Goal: Information Seeking & Learning: Check status

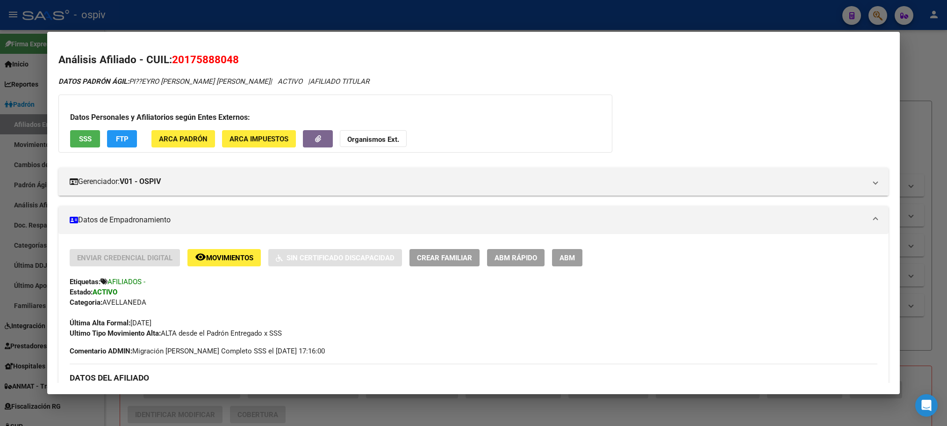
click at [245, 20] on div at bounding box center [473, 213] width 947 height 426
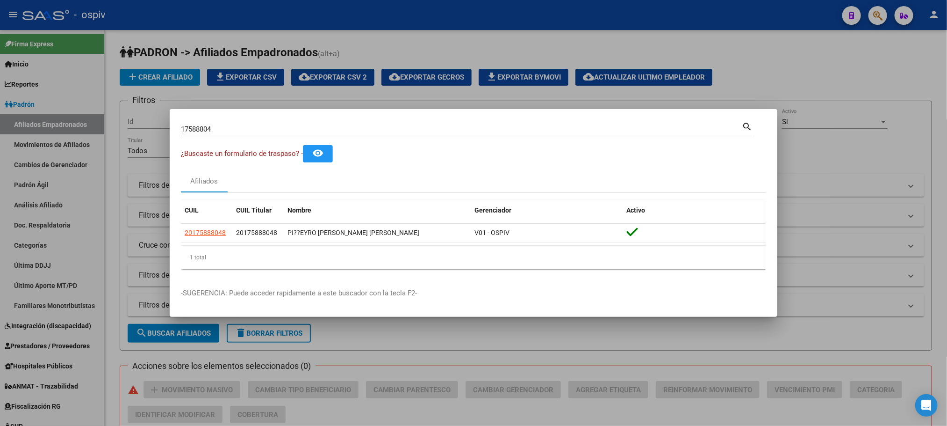
drag, startPoint x: 219, startPoint y: 136, endPoint x: 149, endPoint y: 133, distance: 70.7
click at [149, 134] on div "17588804 Buscar (apellido, dni, cuil, nro traspaso, cuit, obra social) search ¿…" at bounding box center [473, 213] width 947 height 426
drag, startPoint x: 442, startPoint y: 19, endPoint x: 780, endPoint y: 25, distance: 338.2
click at [443, 19] on div at bounding box center [473, 213] width 947 height 426
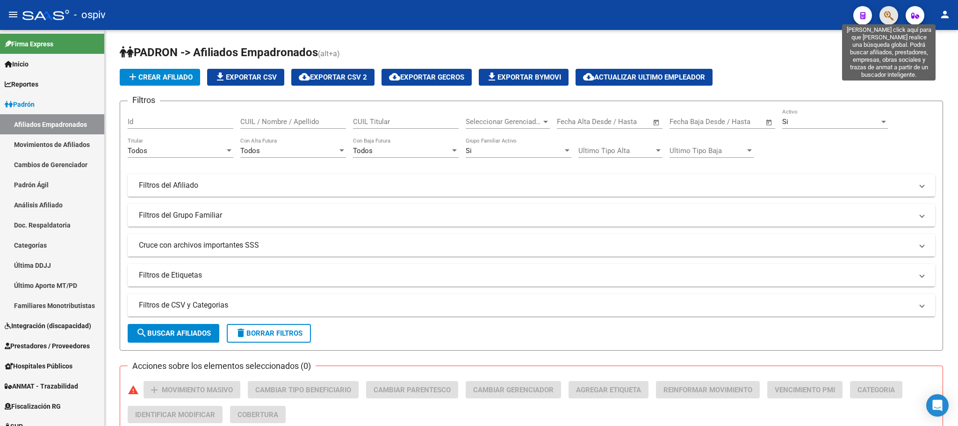
click at [890, 18] on icon "button" at bounding box center [888, 15] width 9 height 11
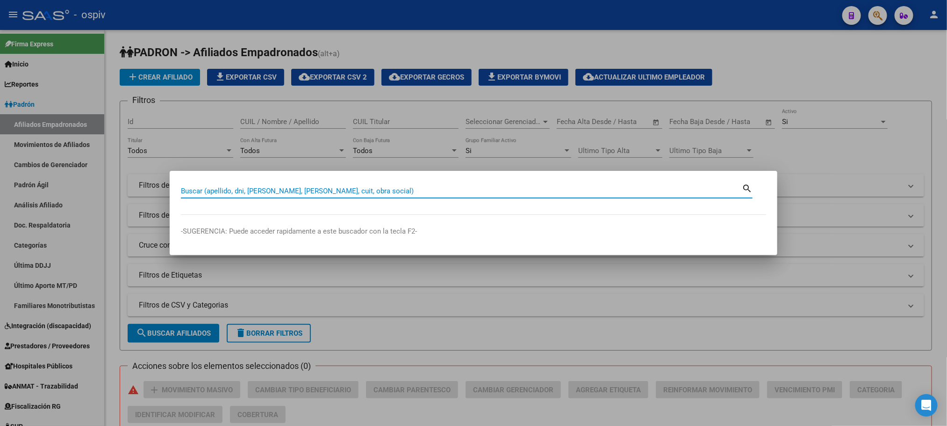
paste input "20619243"
type input "20619243"
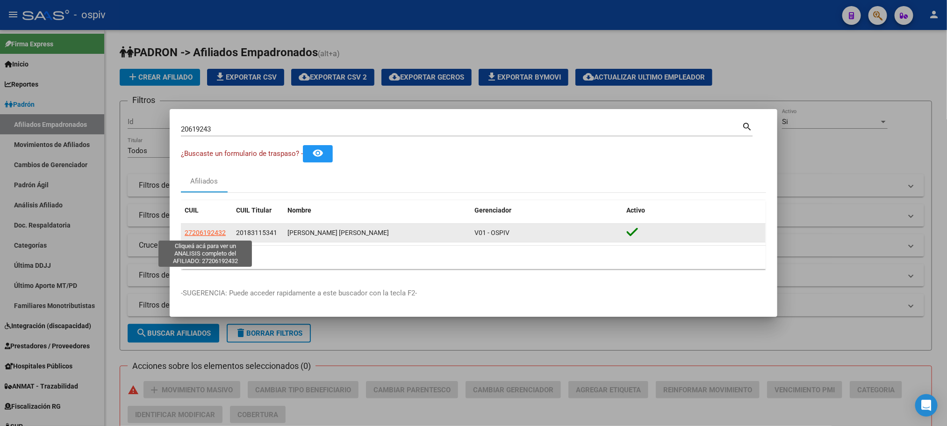
click at [201, 233] on span "27206192432" at bounding box center [205, 232] width 41 height 7
type textarea "27206192432"
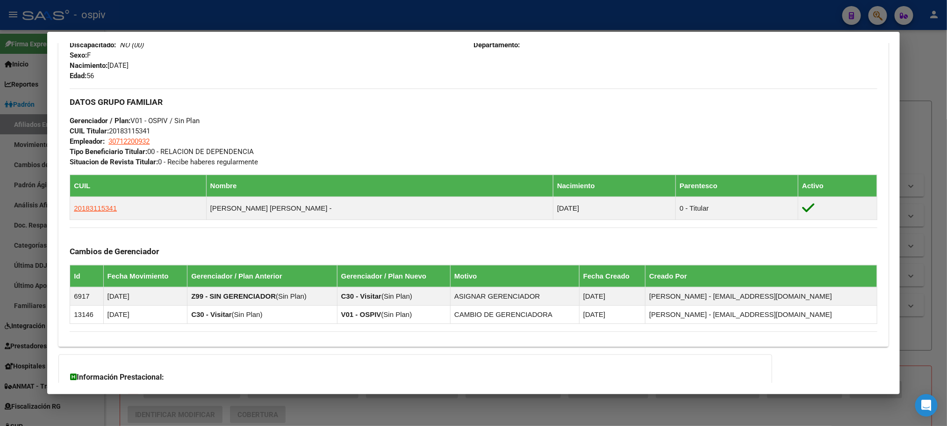
scroll to position [515, 0]
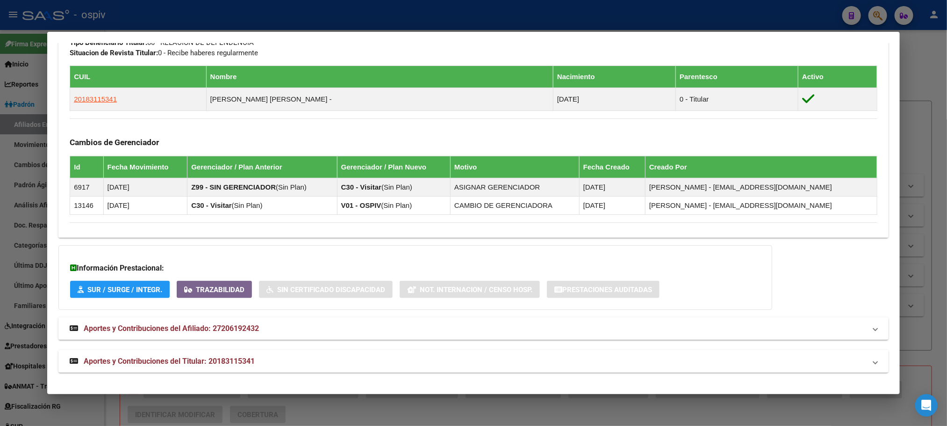
click at [228, 358] on span "Aportes y Contribuciones del Titular: 20183115341" at bounding box center [169, 360] width 171 height 9
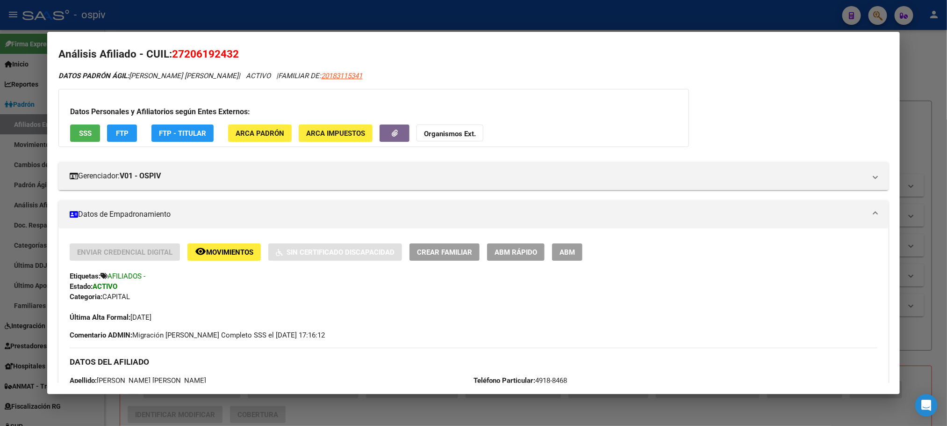
scroll to position [0, 0]
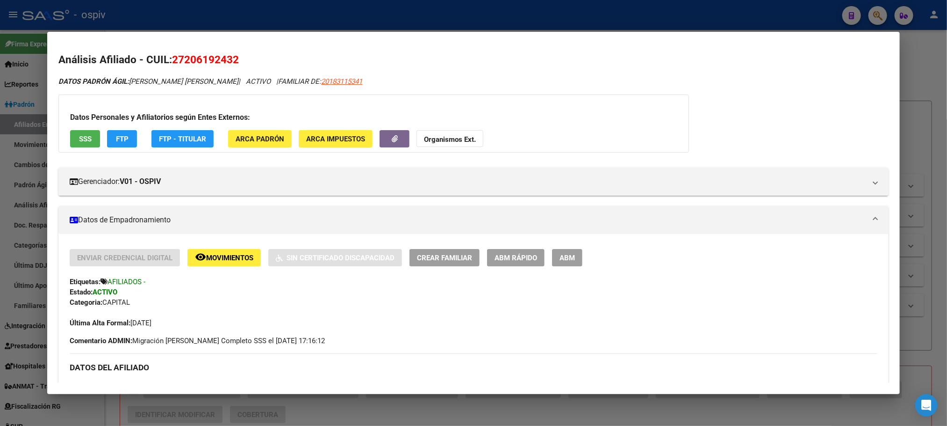
click at [317, 14] on div at bounding box center [473, 213] width 947 height 426
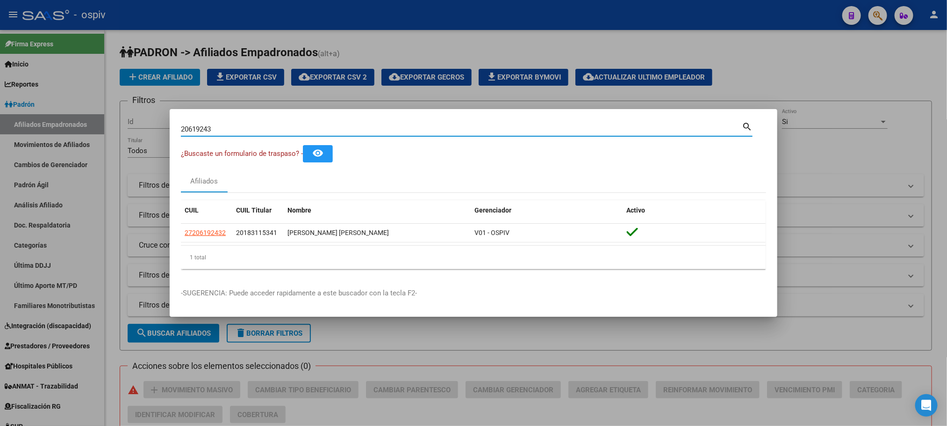
drag, startPoint x: 240, startPoint y: 132, endPoint x: 116, endPoint y: 132, distance: 123.5
click at [116, 132] on div "20619243 Buscar (apellido, dni, cuil, nro traspaso, cuit, obra social) search ¿…" at bounding box center [473, 213] width 947 height 426
paste input "46694210"
type input "46694210"
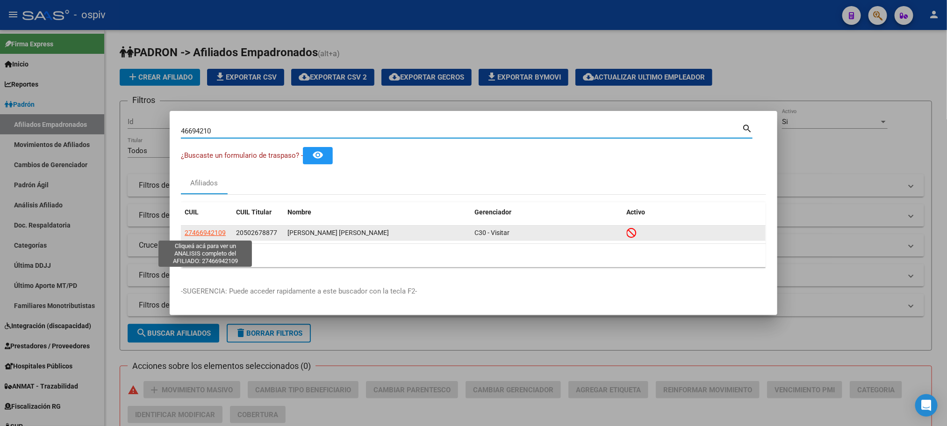
click at [214, 233] on span "27466942109" at bounding box center [205, 232] width 41 height 7
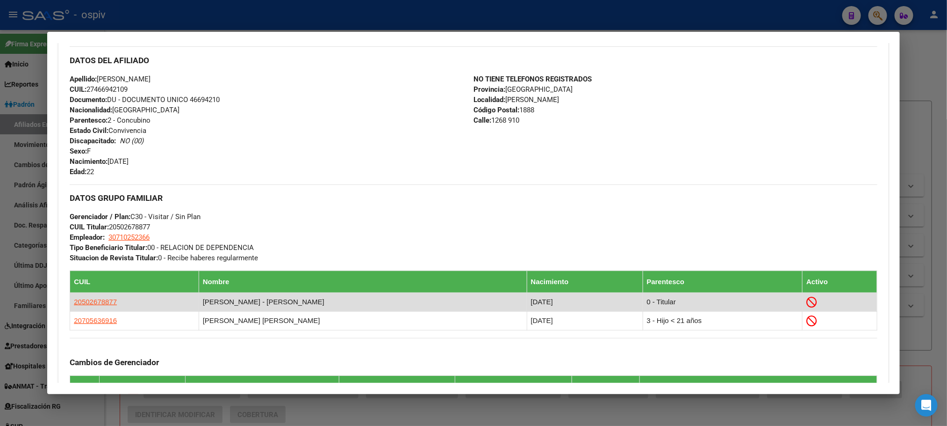
scroll to position [522, 0]
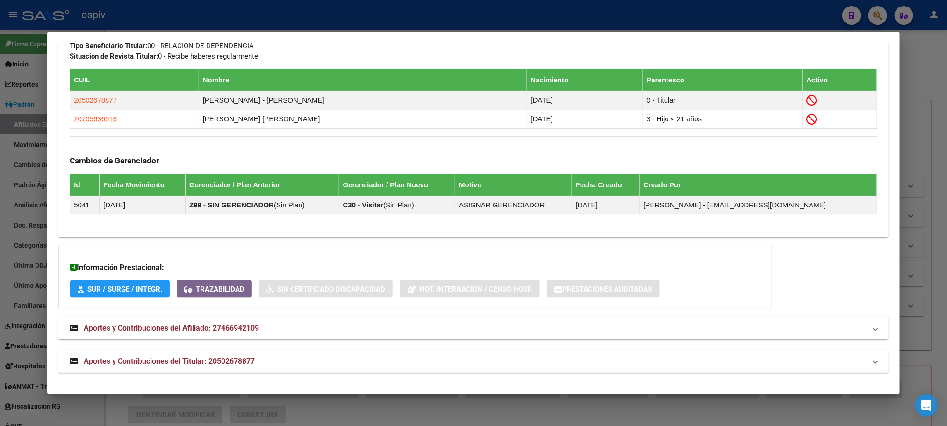
click at [219, 356] on span "Aportes y Contribuciones del Titular: 20502678877" at bounding box center [169, 360] width 171 height 9
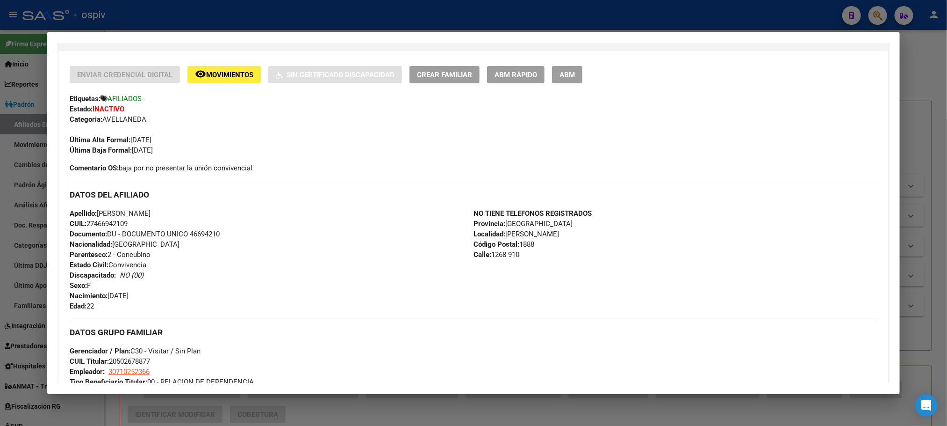
scroll to position [0, 0]
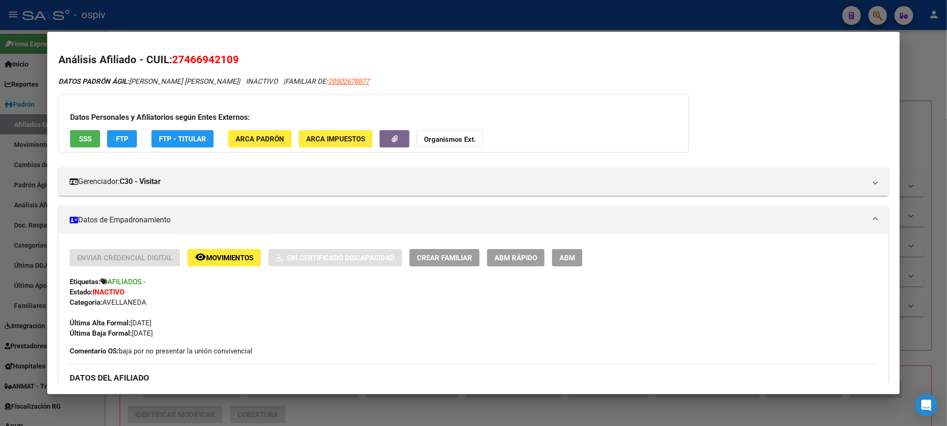
click at [80, 138] on span "SSS" at bounding box center [85, 139] width 13 height 8
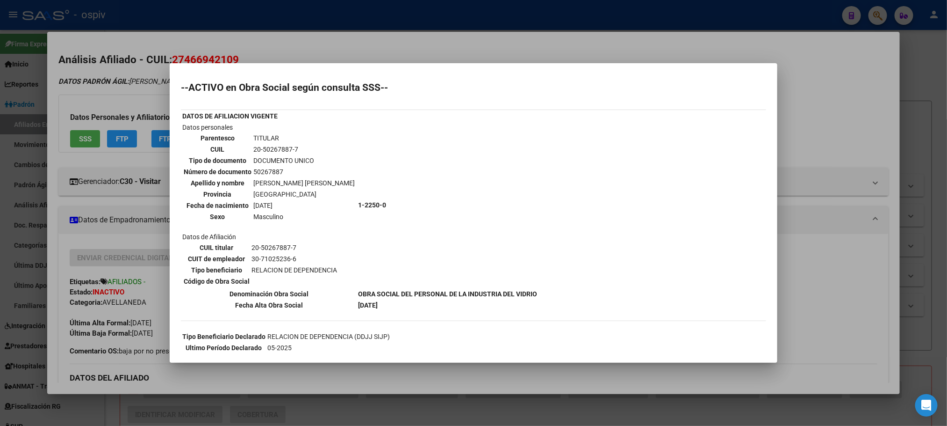
click at [452, 18] on div at bounding box center [473, 213] width 947 height 426
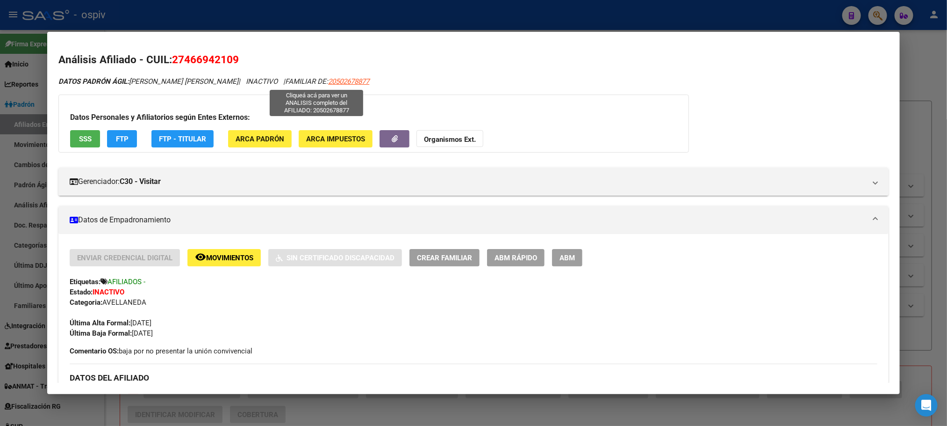
click at [328, 79] on span "20502678877" at bounding box center [348, 81] width 41 height 8
type textarea "20502678877"
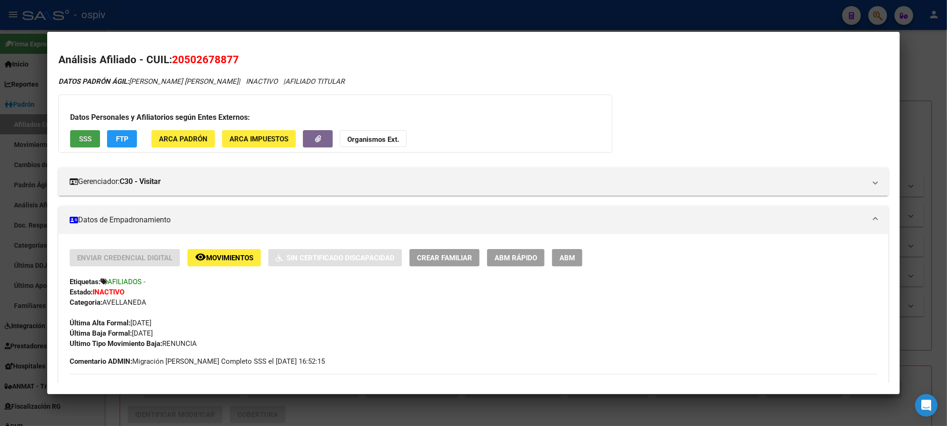
click at [70, 136] on button "SSS" at bounding box center [85, 138] width 30 height 17
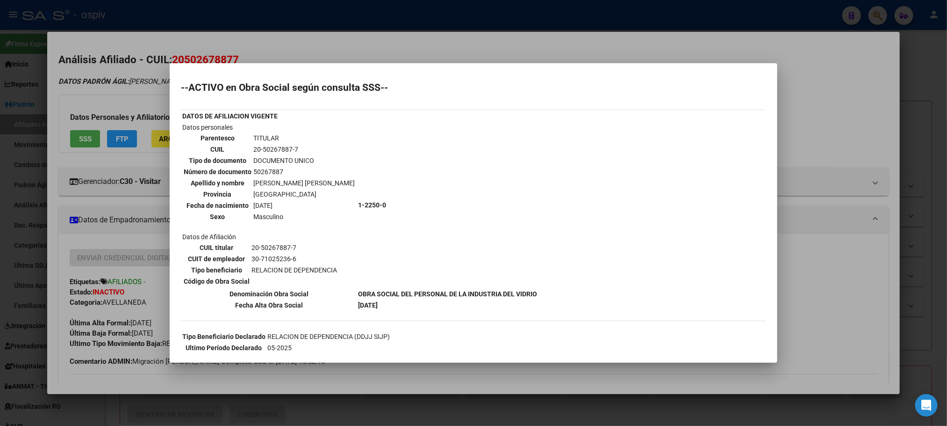
click at [242, 21] on div at bounding box center [473, 213] width 947 height 426
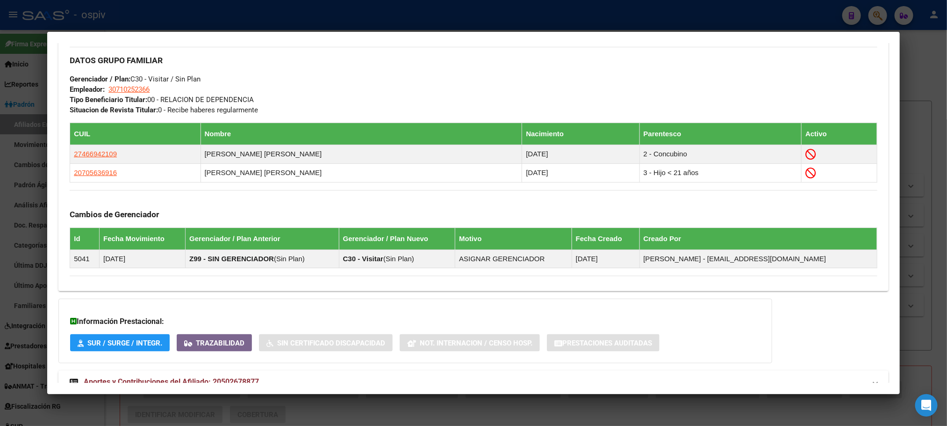
scroll to position [499, 0]
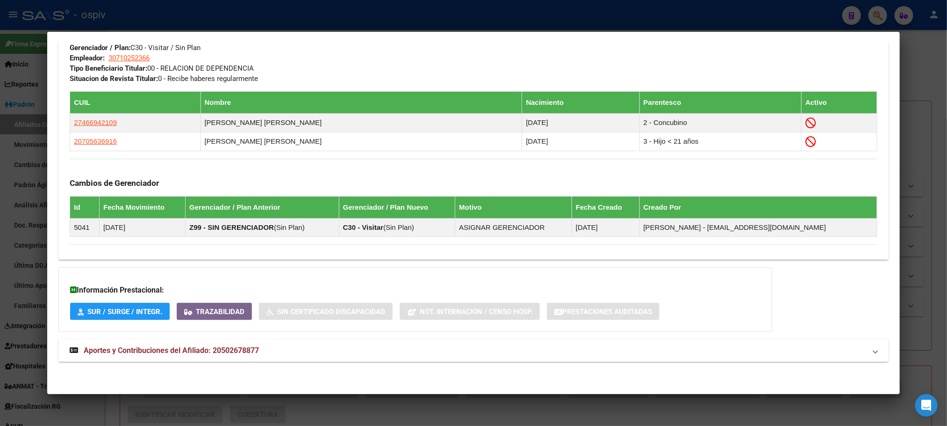
click at [114, 346] on span "Aportes y Contribuciones del Afiliado: 20502678877" at bounding box center [171, 350] width 175 height 9
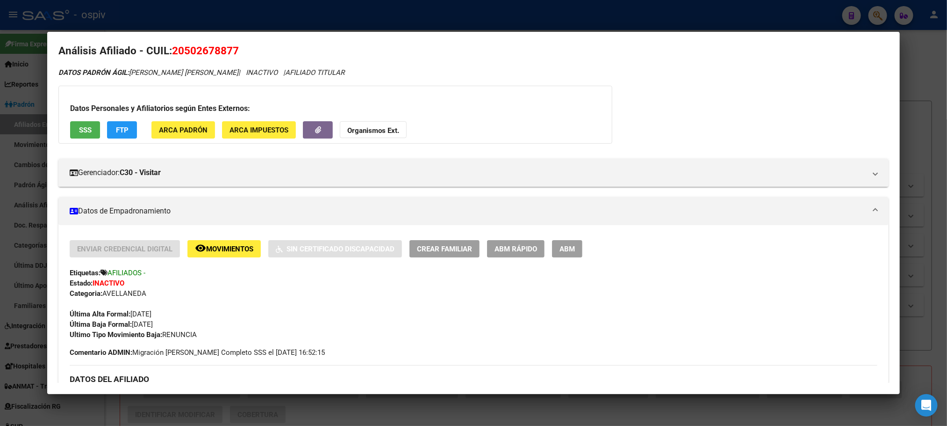
scroll to position [0, 0]
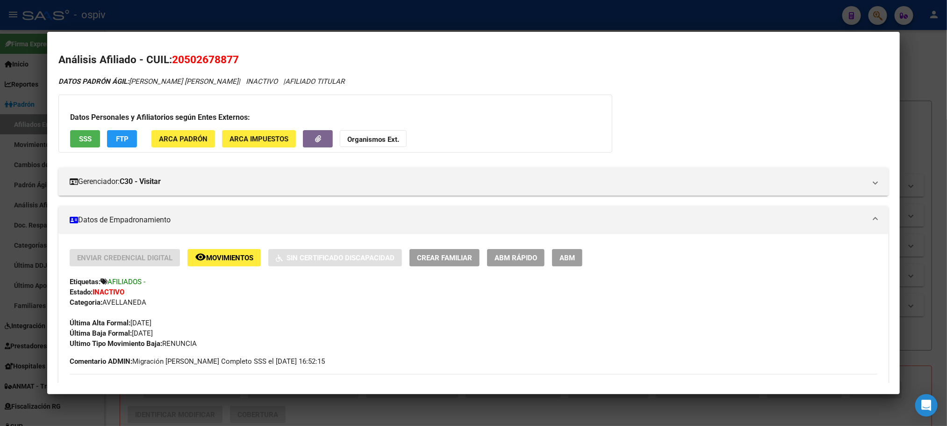
click at [200, 62] on span "20502678877" at bounding box center [205, 59] width 67 height 12
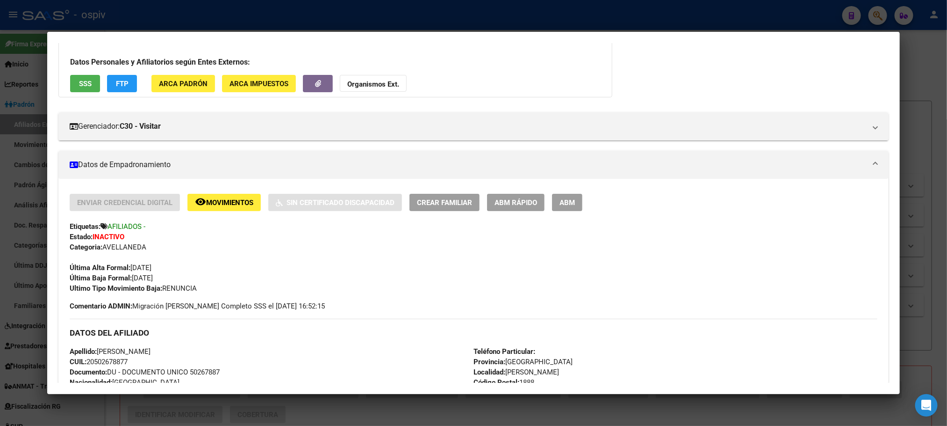
scroll to position [140, 0]
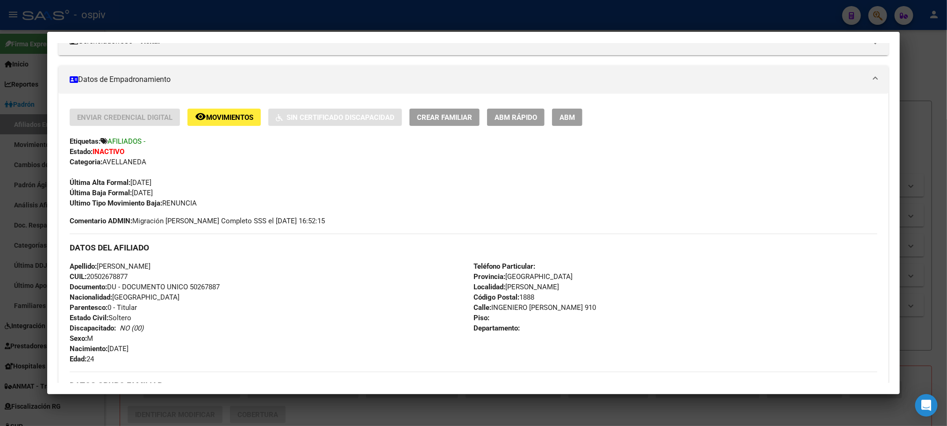
click at [100, 275] on span "CUIL: 20502678877" at bounding box center [99, 276] width 58 height 8
copy span "20502678877"
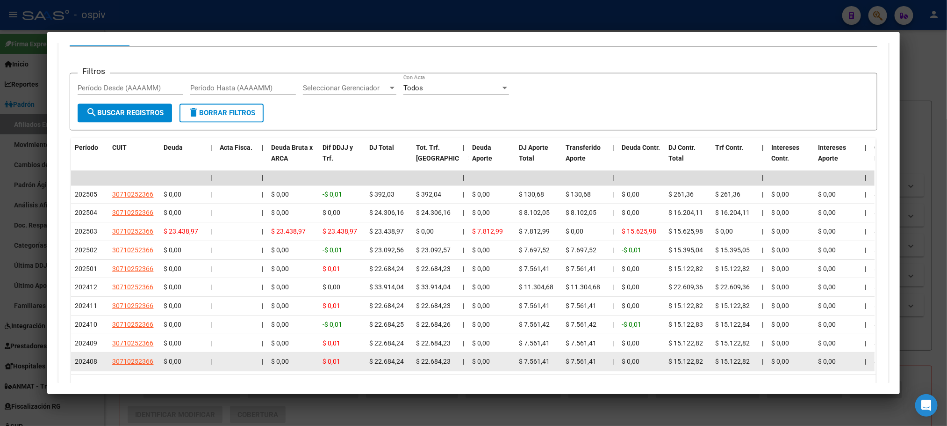
scroll to position [821, 0]
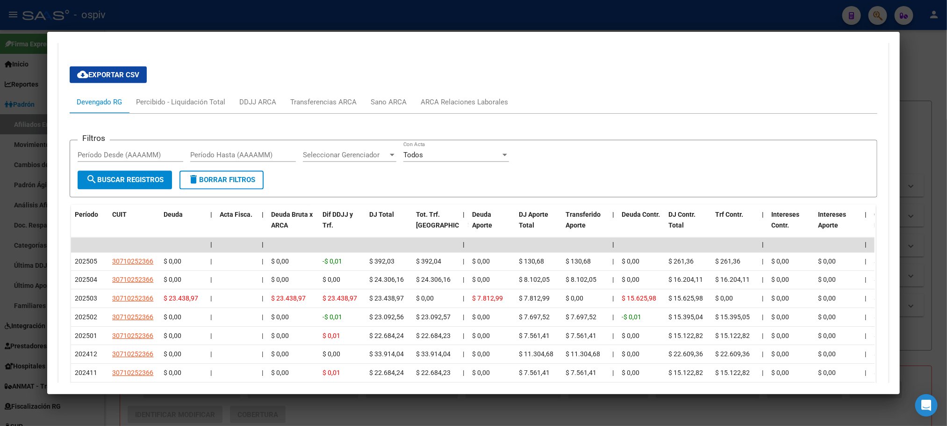
click at [289, 20] on div at bounding box center [473, 213] width 947 height 426
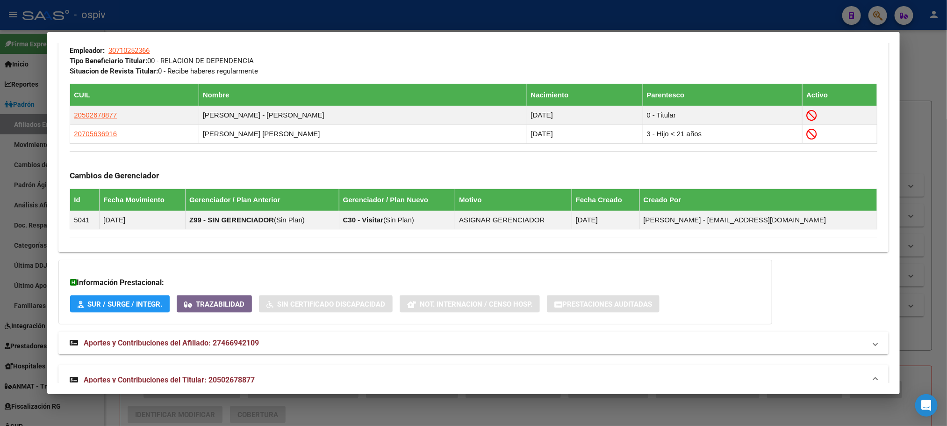
scroll to position [772, 0]
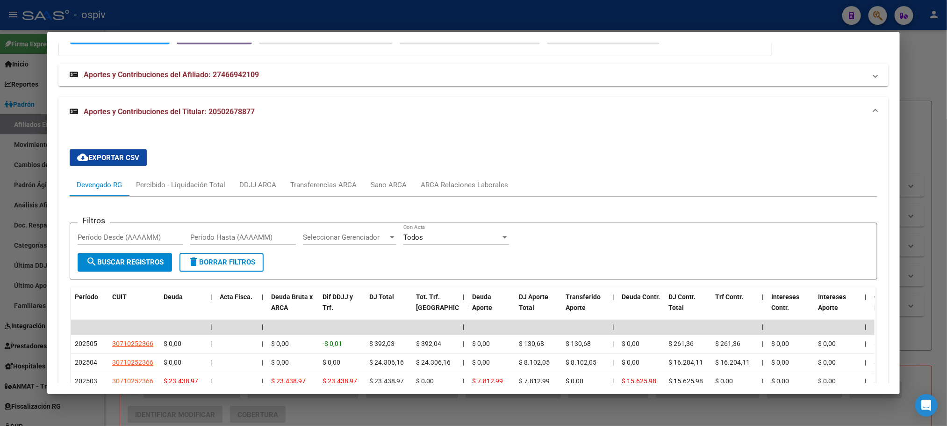
click at [267, 18] on div at bounding box center [473, 213] width 947 height 426
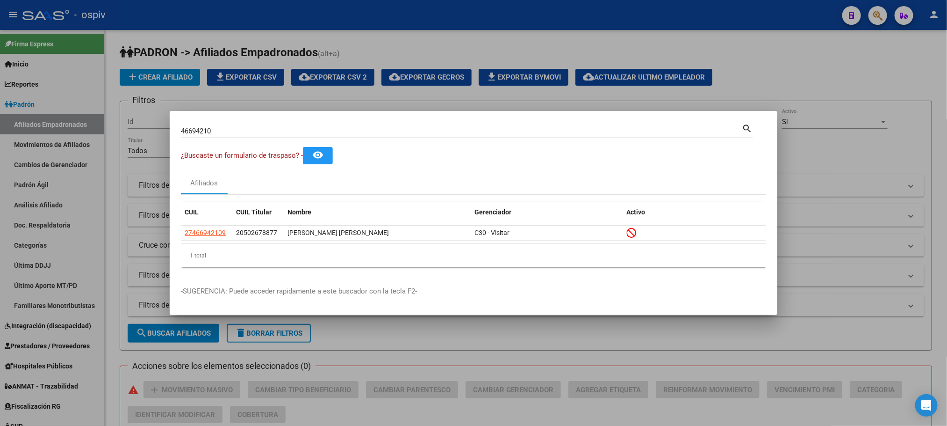
drag, startPoint x: 221, startPoint y: 135, endPoint x: 115, endPoint y: 118, distance: 107.1
click at [115, 118] on div "46694210 Buscar (apellido, dni, cuil, nro traspaso, cuit, obra social) search ¿…" at bounding box center [473, 213] width 947 height 426
click at [880, 25] on div at bounding box center [473, 213] width 947 height 426
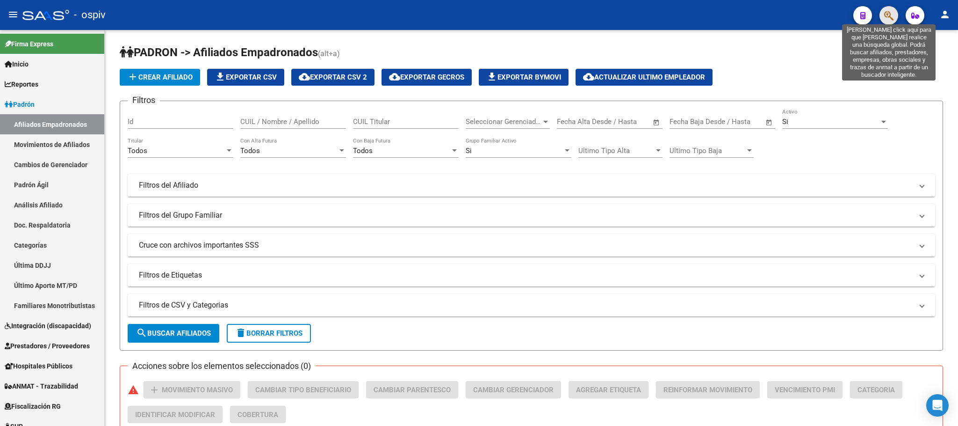
click at [886, 17] on icon "button" at bounding box center [888, 15] width 9 height 11
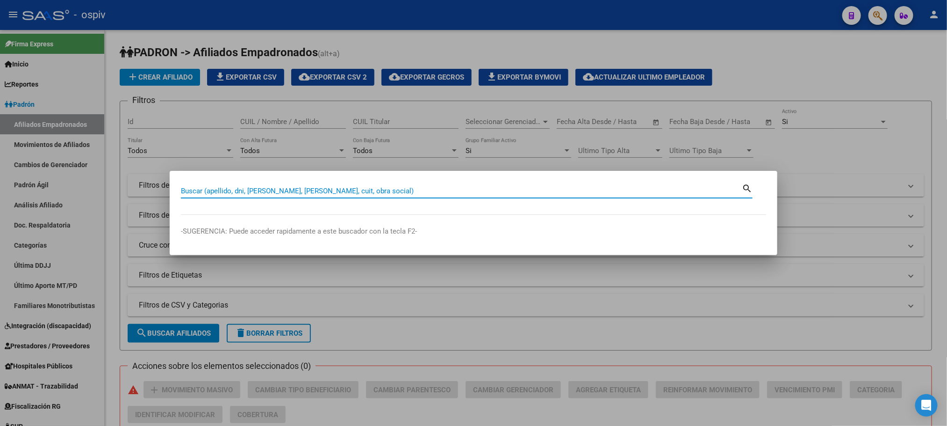
paste input "29842072"
type input "29842072"
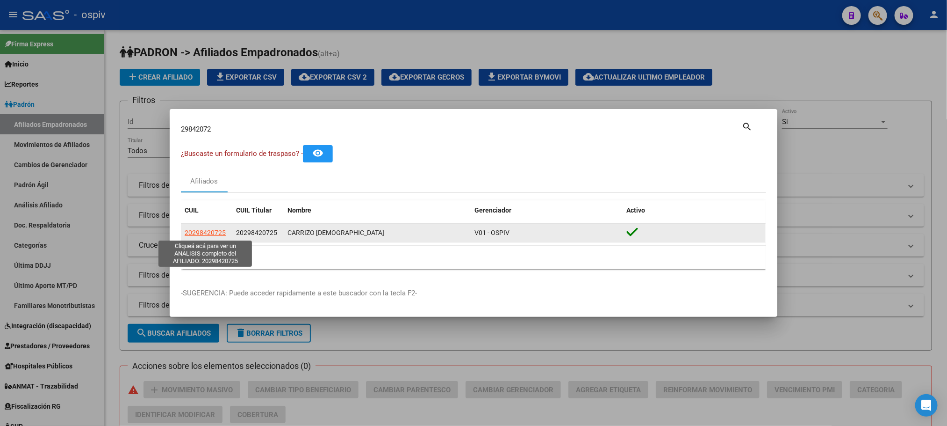
click at [212, 232] on span "20298420725" at bounding box center [205, 232] width 41 height 7
type textarea "20298420725"
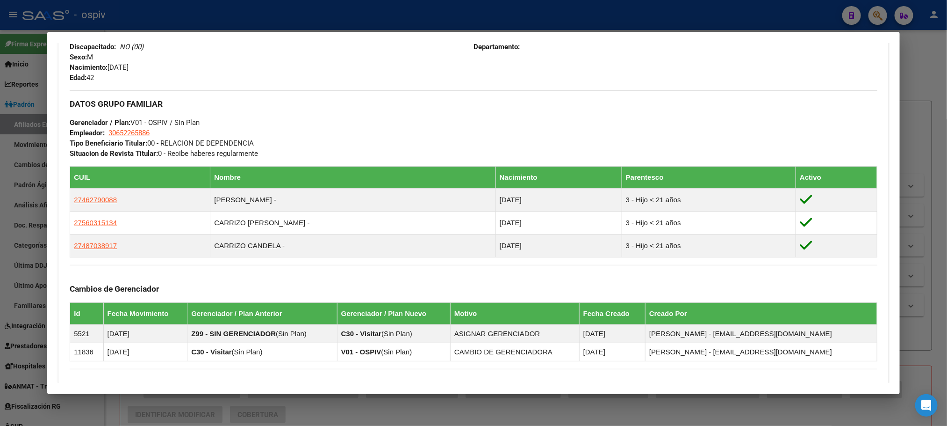
scroll to position [539, 0]
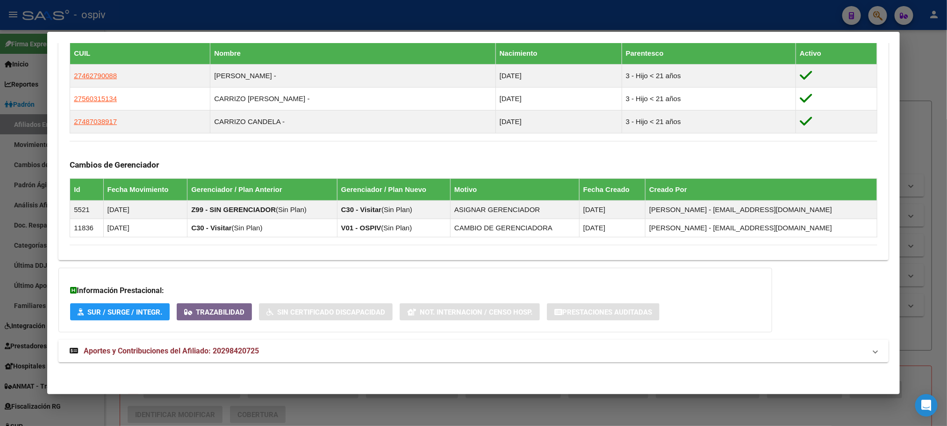
click at [240, 351] on span "Aportes y Contribuciones del Afiliado: 20298420725" at bounding box center [171, 350] width 175 height 9
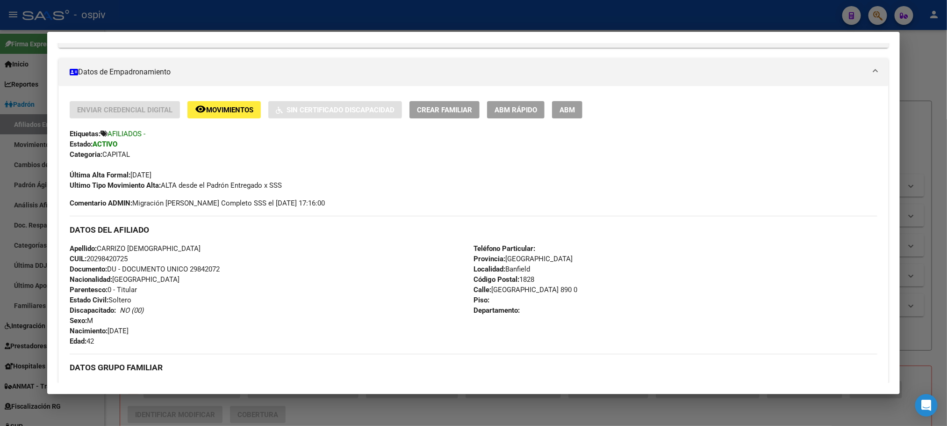
scroll to position [143, 0]
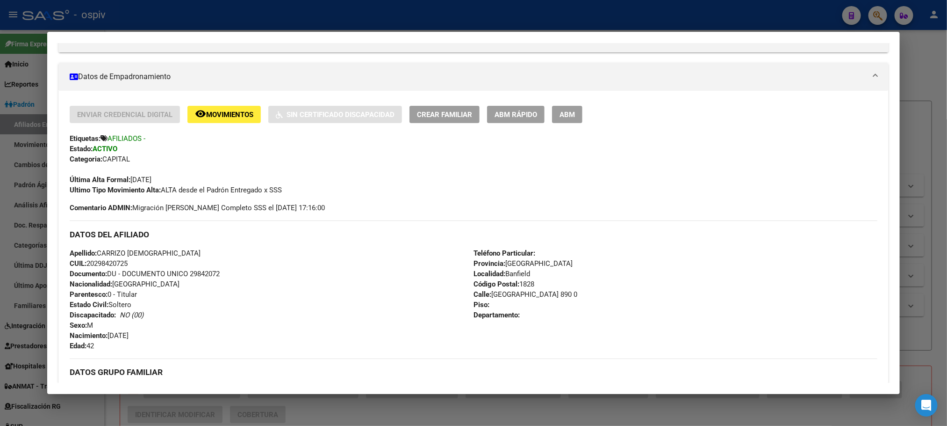
click at [311, 21] on div at bounding box center [473, 213] width 947 height 426
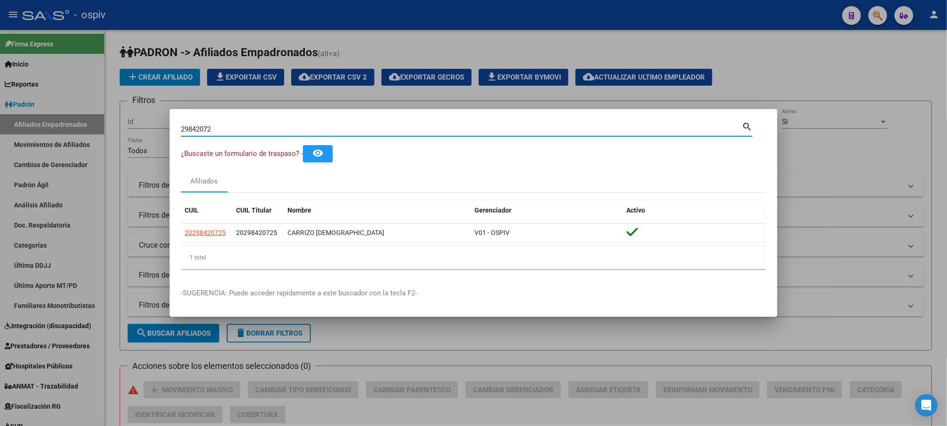
drag, startPoint x: 239, startPoint y: 131, endPoint x: 129, endPoint y: 103, distance: 113.4
click at [129, 103] on div "29842072 Buscar (apellido, dni, cuil, nro traspaso, cuit, obra social) search ¿…" at bounding box center [473, 213] width 947 height 426
paste input "94586778"
type input "94586778"
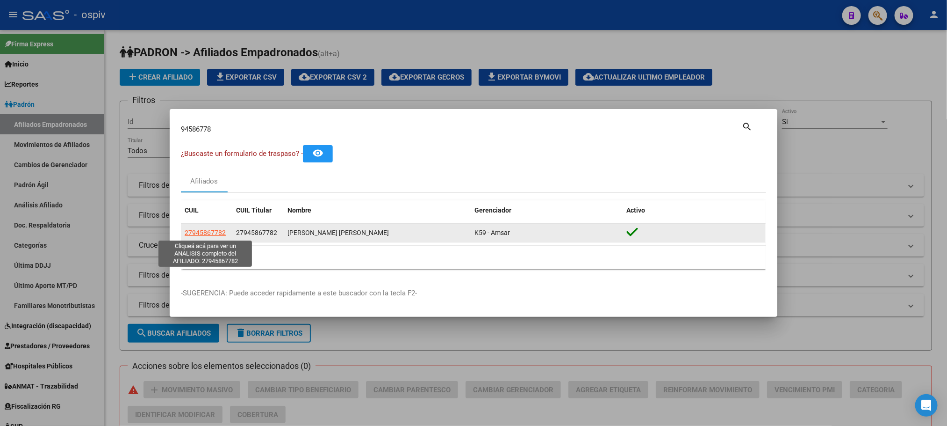
click at [218, 229] on span "27945867782" at bounding box center [205, 232] width 41 height 7
type textarea "27945867782"
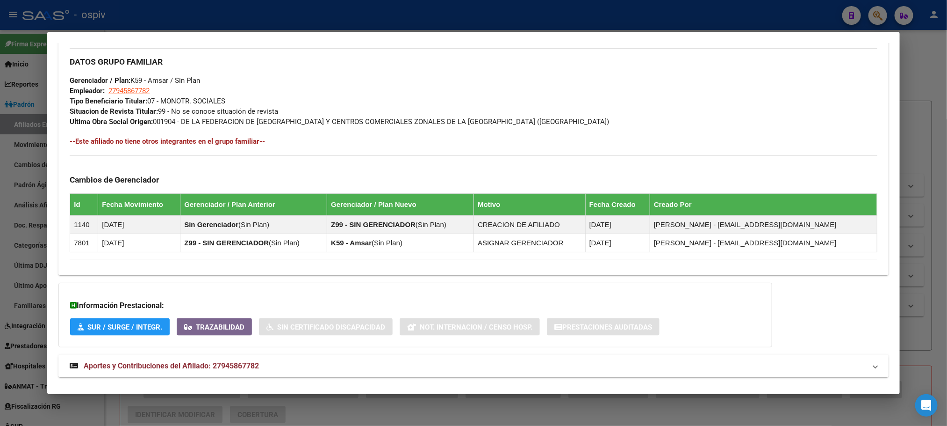
scroll to position [470, 0]
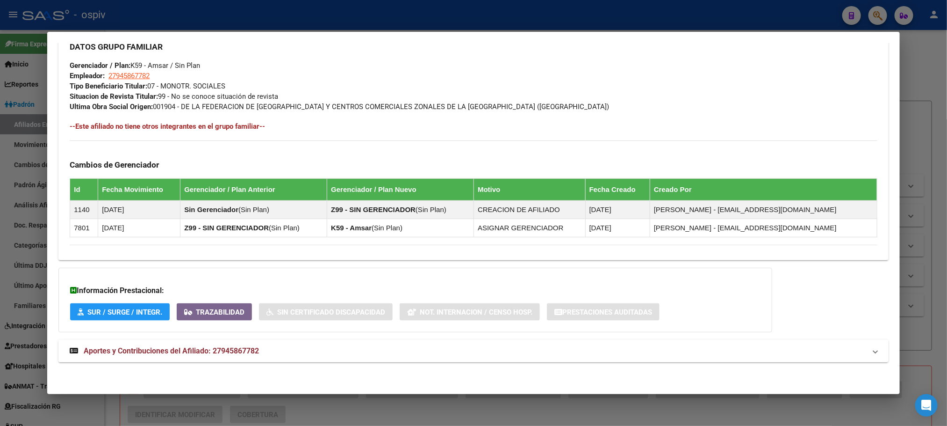
click at [224, 346] on span "Aportes y Contribuciones del Afiliado: 27945867782" at bounding box center [171, 350] width 175 height 9
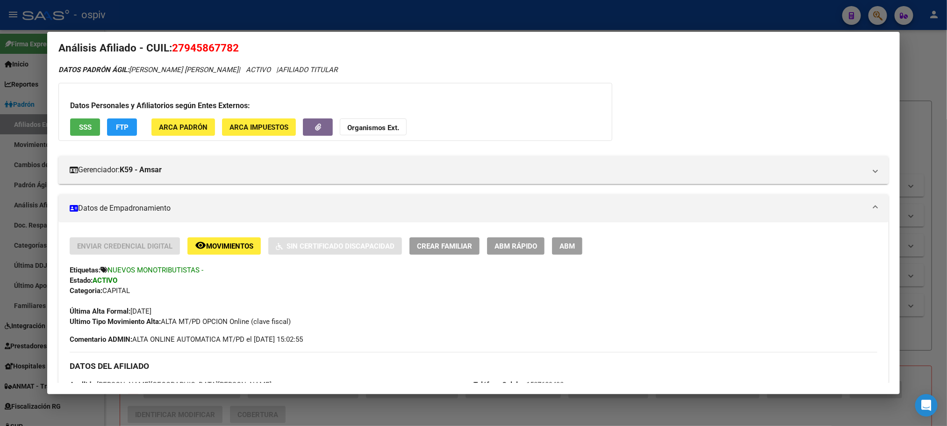
scroll to position [0, 0]
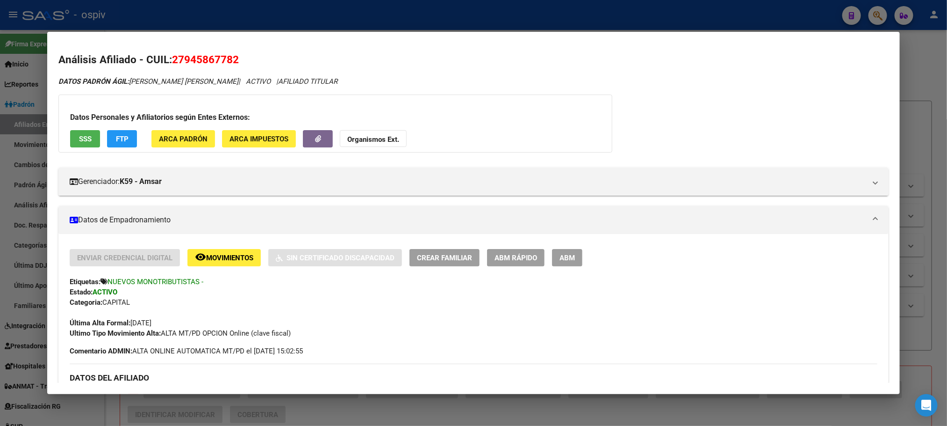
click at [299, 18] on div at bounding box center [473, 213] width 947 height 426
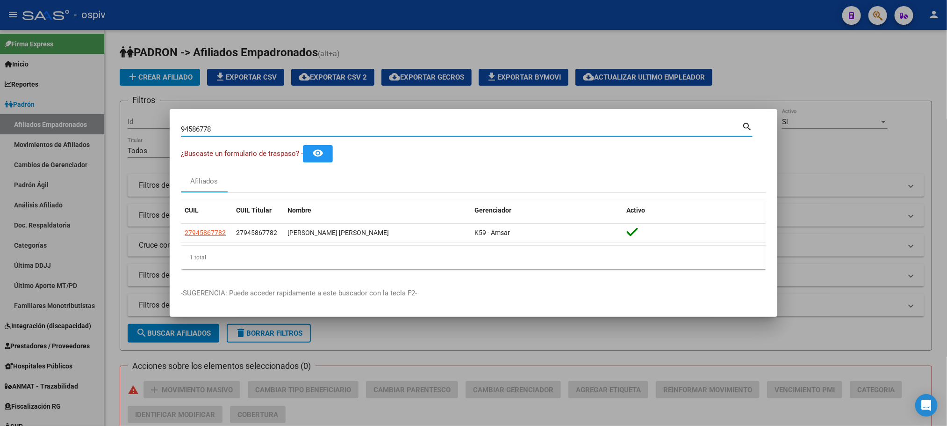
drag, startPoint x: 223, startPoint y: 128, endPoint x: 128, endPoint y: 114, distance: 96.0
click at [118, 130] on div "94586778 Buscar (apellido, dni, cuil, nro traspaso, cuit, obra social) search ¿…" at bounding box center [473, 213] width 947 height 426
paste input "38732492"
type input "38732492"
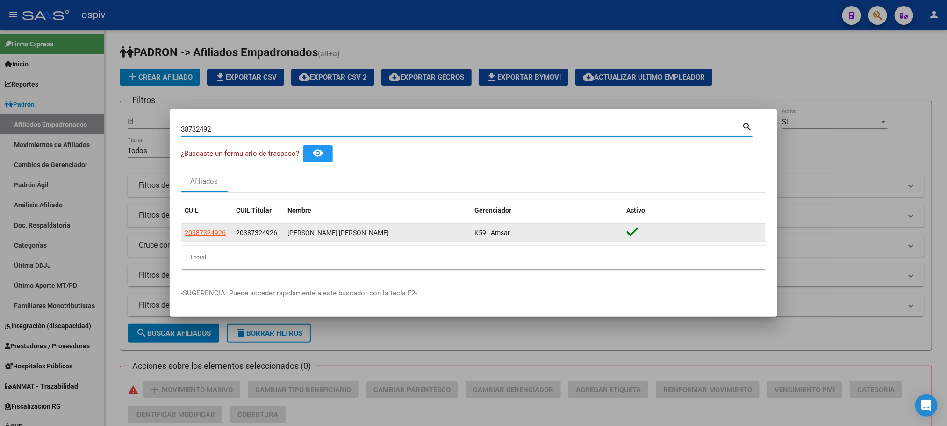
click at [209, 228] on app-link-go-to "20387324926" at bounding box center [205, 232] width 41 height 11
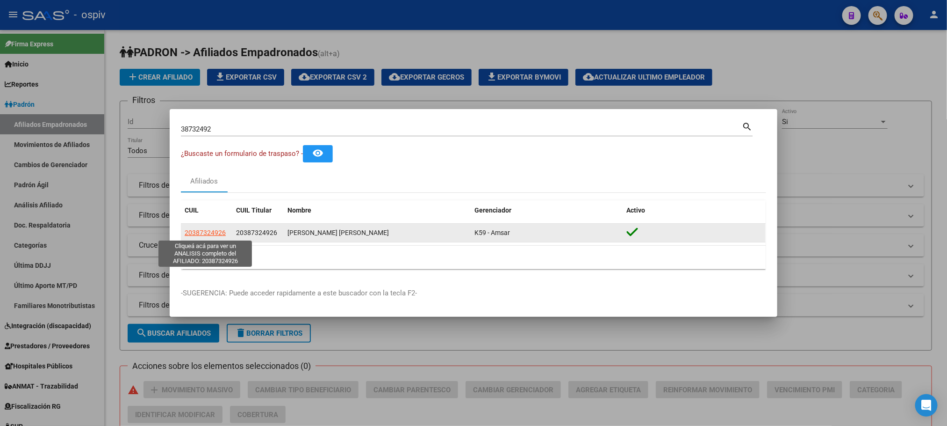
click at [201, 232] on span "20387324926" at bounding box center [205, 232] width 41 height 7
copy span "2038732"
type textarea "20387324926"
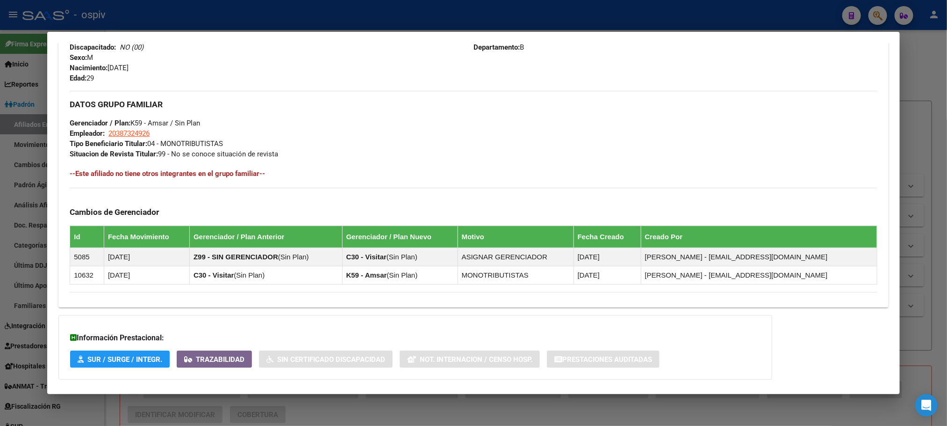
scroll to position [449, 0]
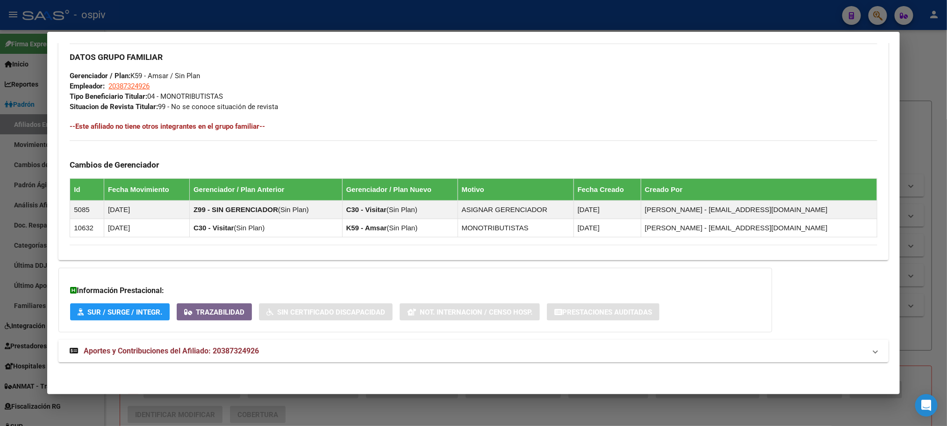
click at [188, 351] on span "Aportes y Contribuciones del Afiliado: 20387324926" at bounding box center [171, 350] width 175 height 9
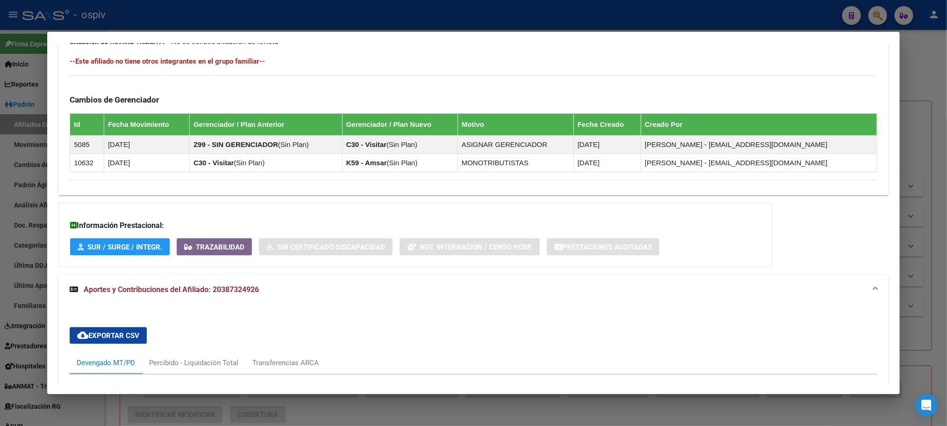
scroll to position [382, 0]
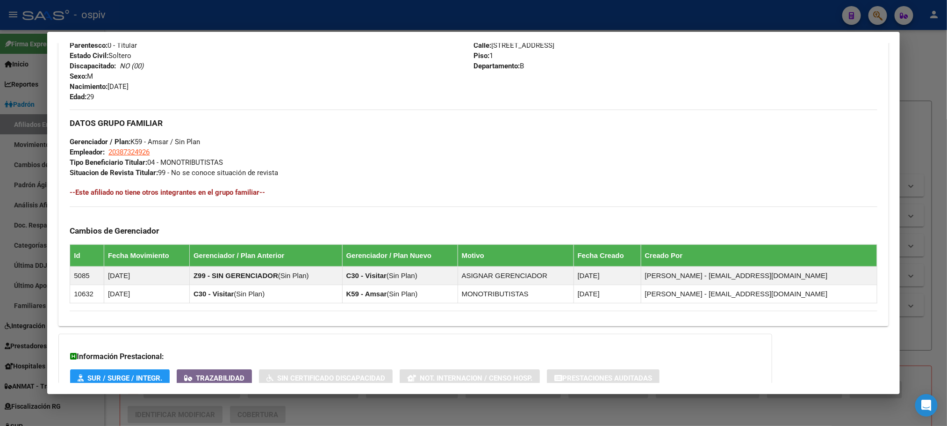
click at [328, 13] on div at bounding box center [473, 213] width 947 height 426
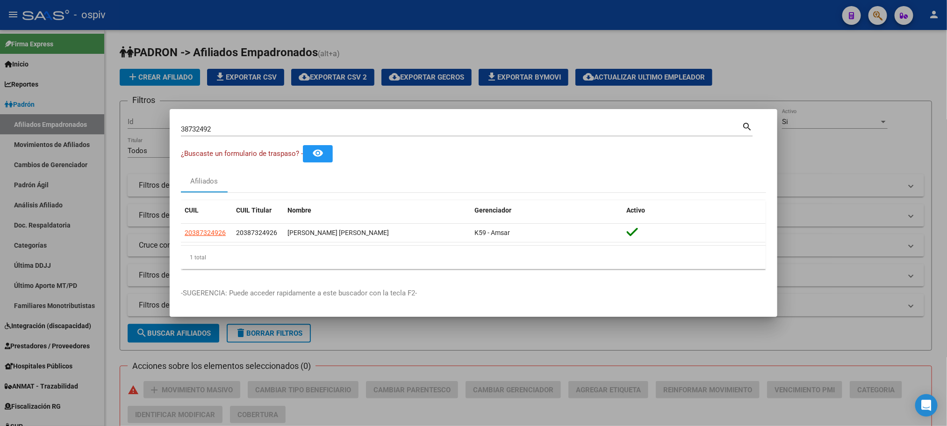
drag, startPoint x: 247, startPoint y: 124, endPoint x: 107, endPoint y: 131, distance: 140.0
click at [107, 131] on div "38732492 Buscar (apellido, dni, cuil, nro traspaso, cuit, obra social) search ¿…" at bounding box center [473, 213] width 947 height 426
drag, startPoint x: 222, startPoint y: 125, endPoint x: 146, endPoint y: 121, distance: 75.9
click at [142, 126] on div "38732492 Buscar (apellido, dni, cuil, nro traspaso, cuit, obra social) search ¿…" at bounding box center [473, 213] width 947 height 426
paste input "58803226"
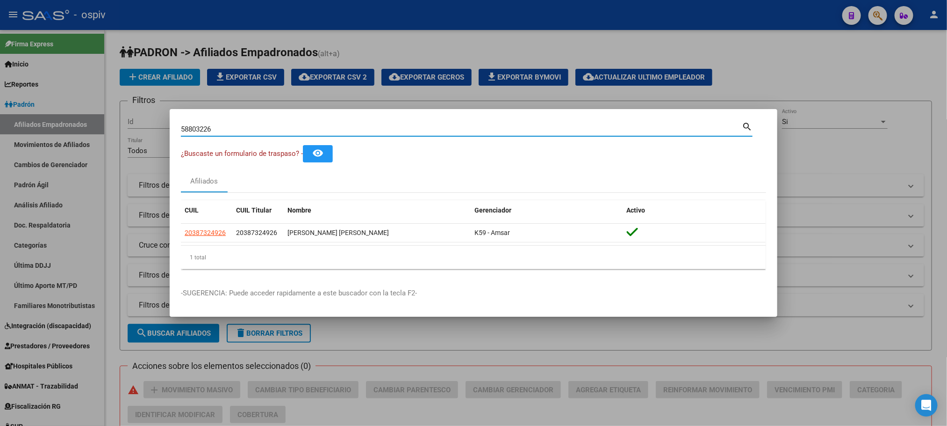
type input "58803226"
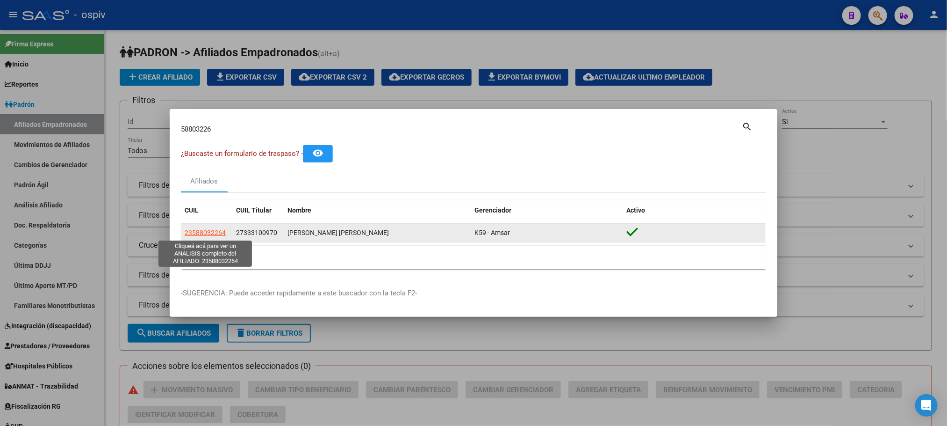
click at [209, 231] on span "23588032264" at bounding box center [205, 232] width 41 height 7
type textarea "23588032264"
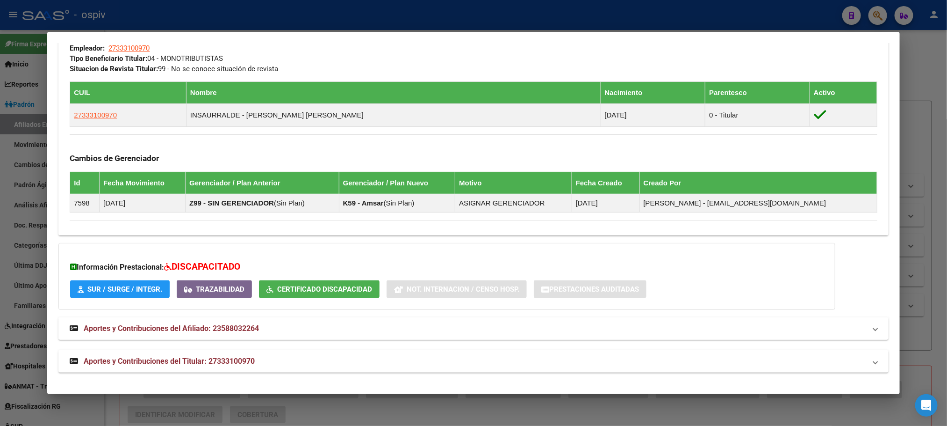
scroll to position [491, 0]
click at [223, 355] on strong "Aportes y Contribuciones del Titular: 27333100970" at bounding box center [162, 360] width 185 height 11
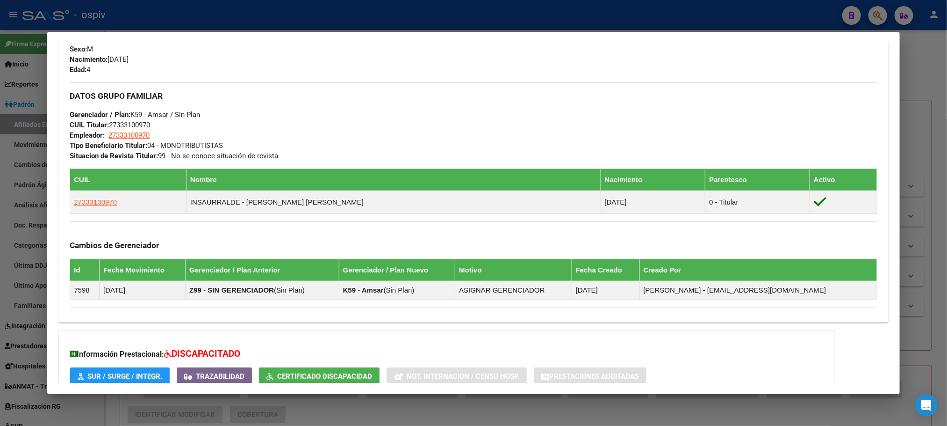
scroll to position [152, 0]
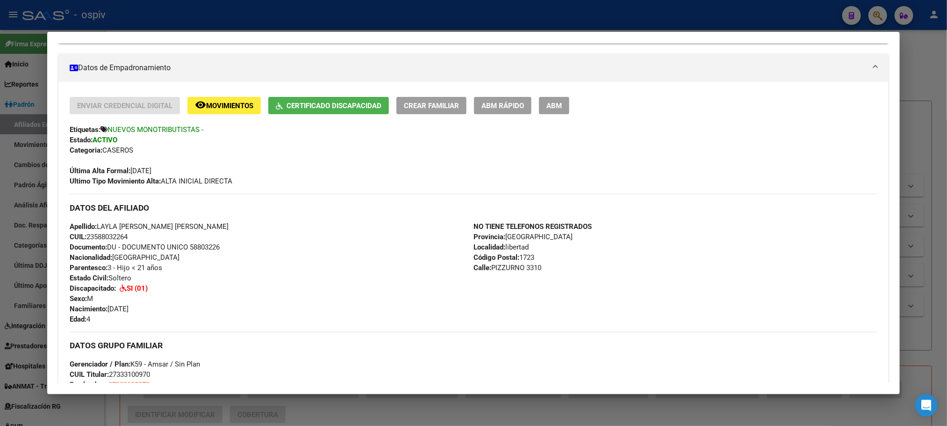
click at [343, 20] on div at bounding box center [473, 213] width 947 height 426
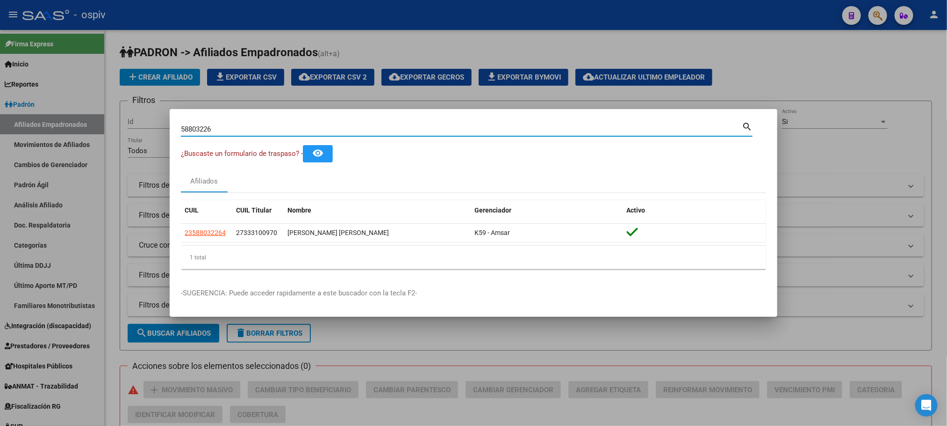
drag, startPoint x: 264, startPoint y: 133, endPoint x: 133, endPoint y: 124, distance: 130.8
click at [133, 125] on div "58803226 Buscar (apellido, dni, cuil, nro traspaso, cuit, obra social) search ¿…" at bounding box center [473, 213] width 947 height 426
paste input "960603"
type input "59606036"
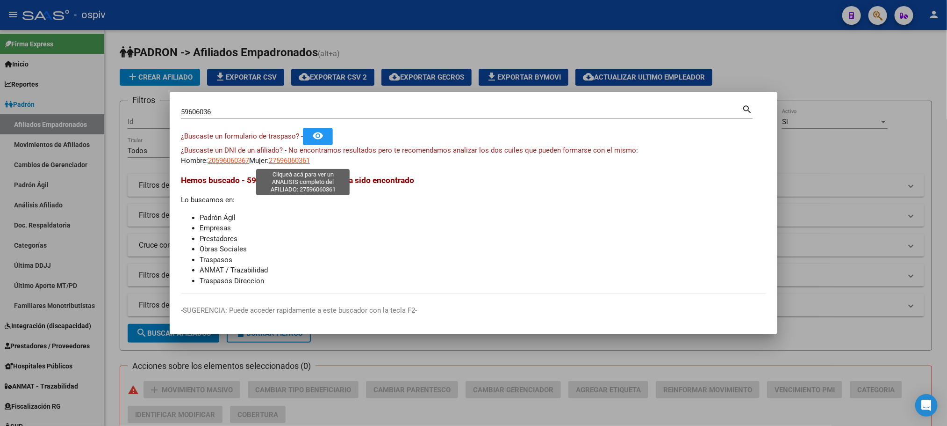
click at [310, 159] on span "27596060361" at bounding box center [289, 160] width 41 height 8
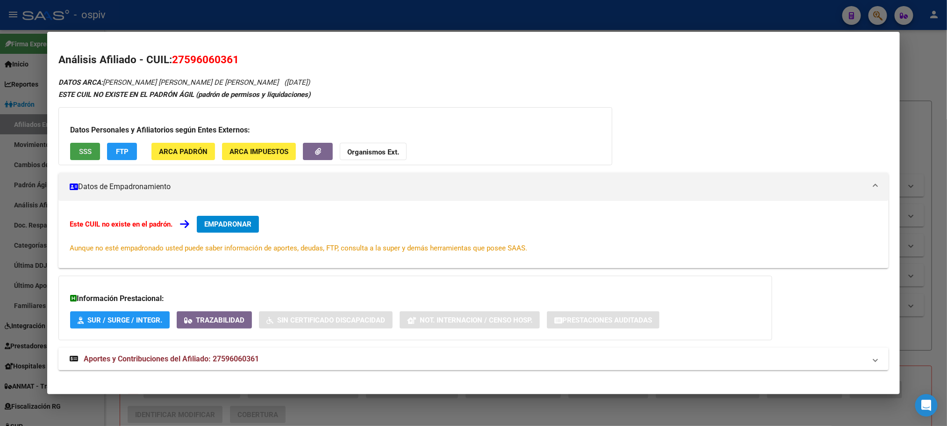
click at [81, 147] on span "SSS" at bounding box center [85, 151] width 13 height 8
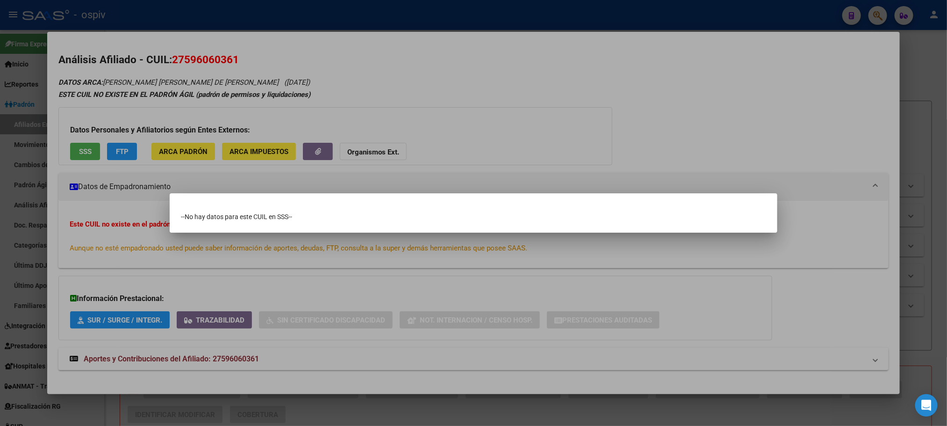
click at [264, 13] on div at bounding box center [473, 213] width 947 height 426
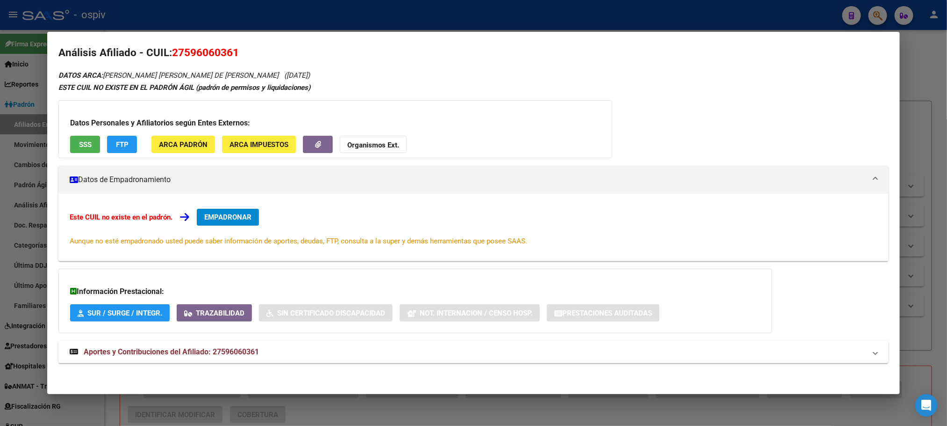
scroll to position [8, 0]
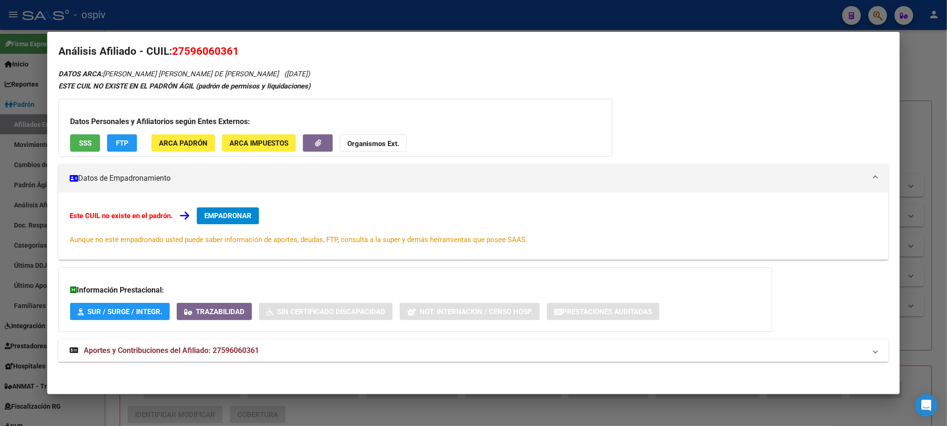
click at [202, 349] on span "Aportes y Contribuciones del Afiliado: 27596060361" at bounding box center [171, 350] width 175 height 9
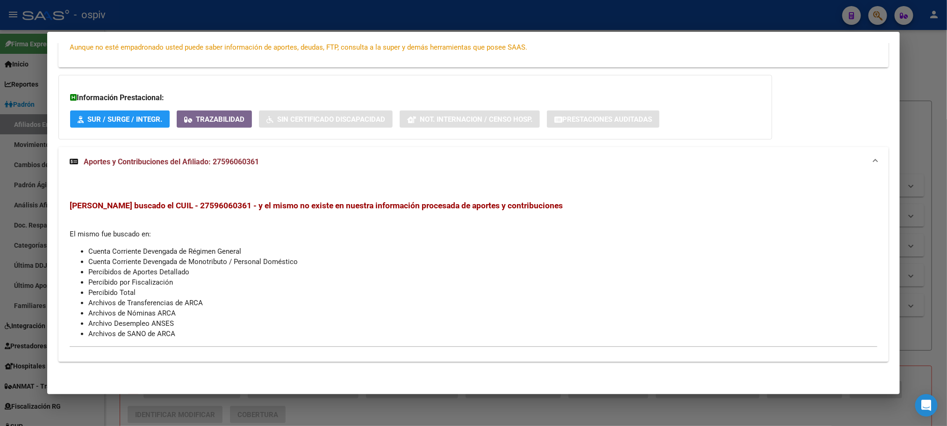
scroll to position [0, 0]
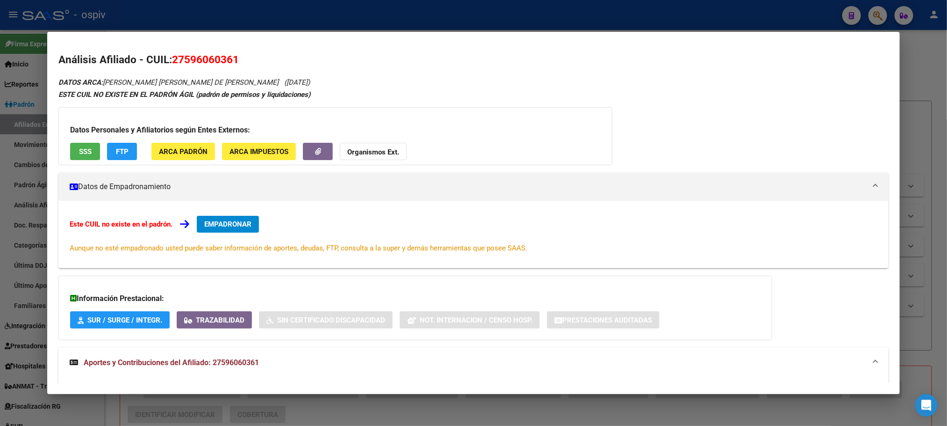
drag, startPoint x: 179, startPoint y: 58, endPoint x: 226, endPoint y: 63, distance: 48.0
click at [226, 63] on span "27596060361" at bounding box center [205, 59] width 67 height 12
copy span "59606036"
click at [233, 19] on div at bounding box center [473, 213] width 947 height 426
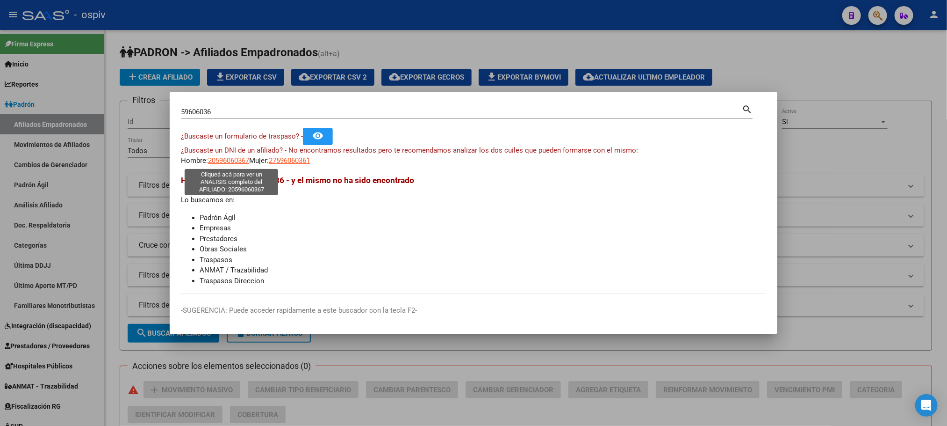
click at [236, 162] on span "20596060367" at bounding box center [228, 160] width 41 height 8
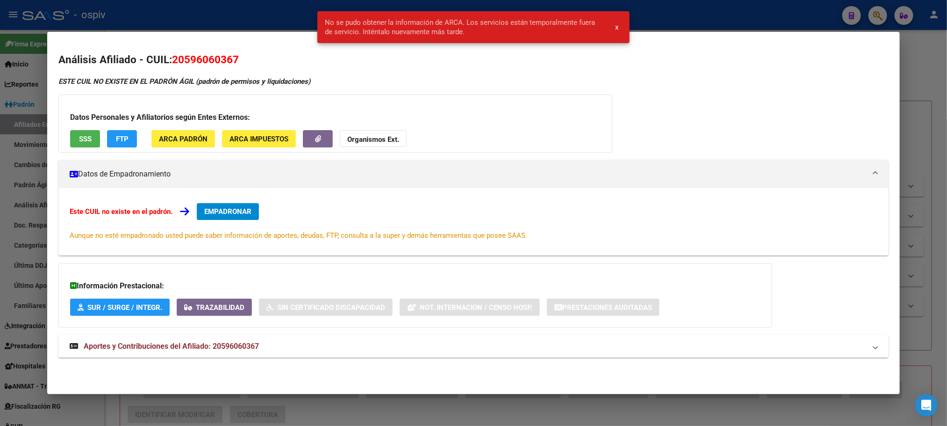
click at [255, 21] on div at bounding box center [473, 213] width 947 height 426
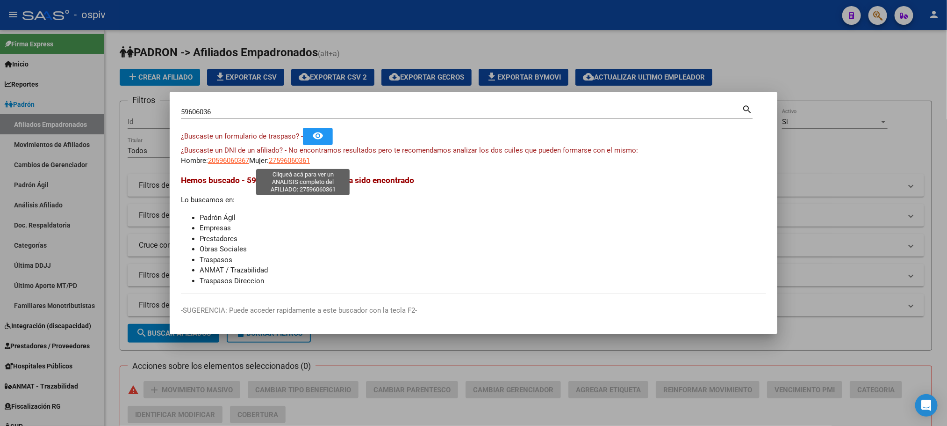
click at [292, 159] on span "27596060361" at bounding box center [289, 160] width 41 height 8
type textarea "27596060361"
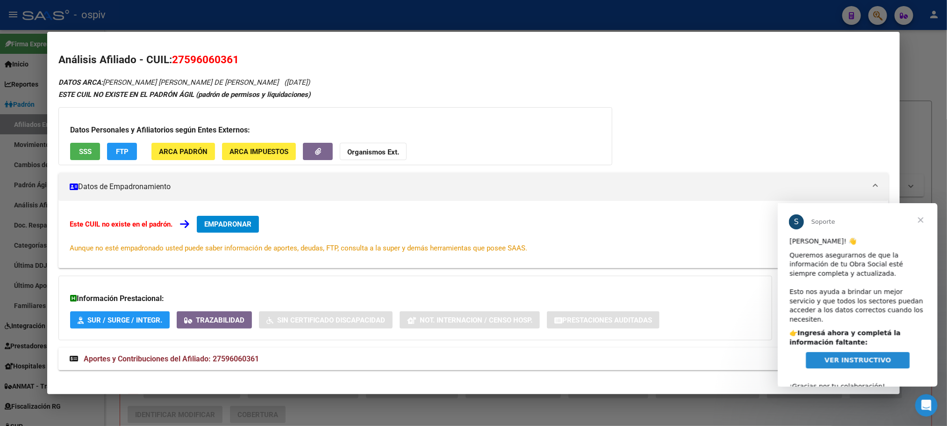
click at [849, 355] on span "VER INSTRUCTIVO" at bounding box center [857, 358] width 66 height 7
click at [921, 220] on span "Cerrar" at bounding box center [921, 219] width 34 height 34
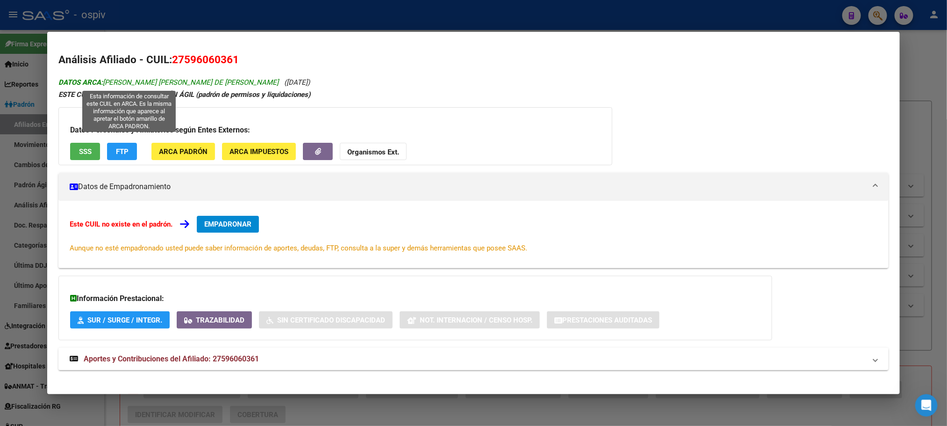
click at [177, 80] on span "DATOS ARCA: [PERSON_NAME] [PERSON_NAME] DE [PERSON_NAME]" at bounding box center [168, 82] width 220 height 8
click at [146, 79] on span "DATOS ARCA: [PERSON_NAME] [PERSON_NAME] DE [PERSON_NAME]" at bounding box center [168, 82] width 220 height 8
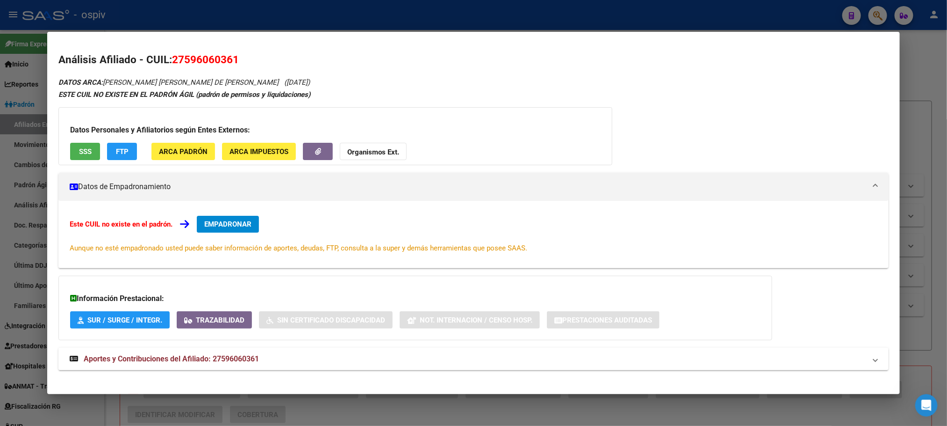
click at [248, 152] on span "ARCA Impuestos" at bounding box center [259, 151] width 59 height 8
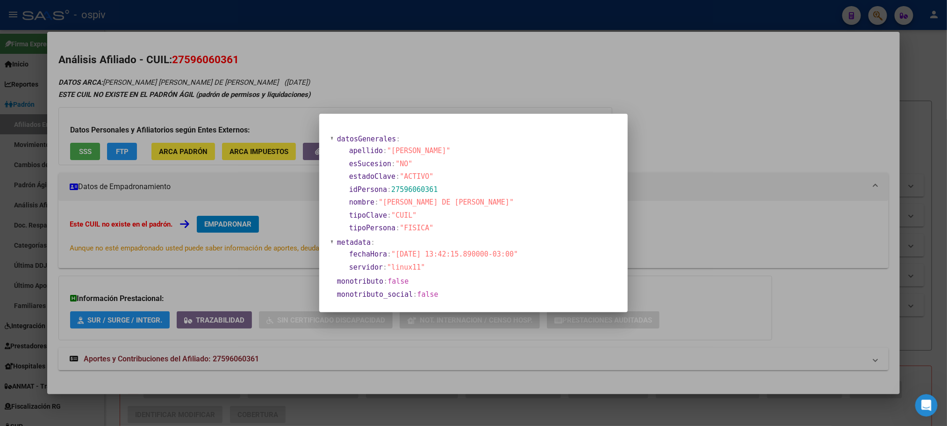
click at [325, 61] on div at bounding box center [473, 213] width 947 height 426
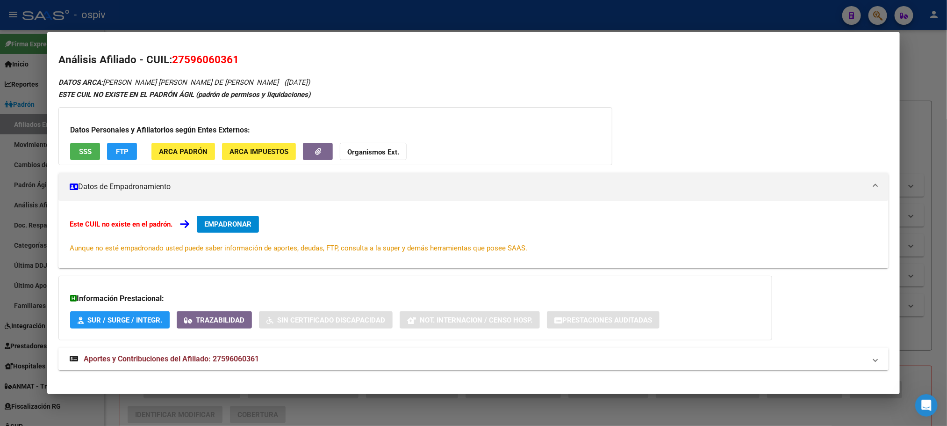
click at [191, 156] on span "ARCA Padrón" at bounding box center [183, 151] width 49 height 8
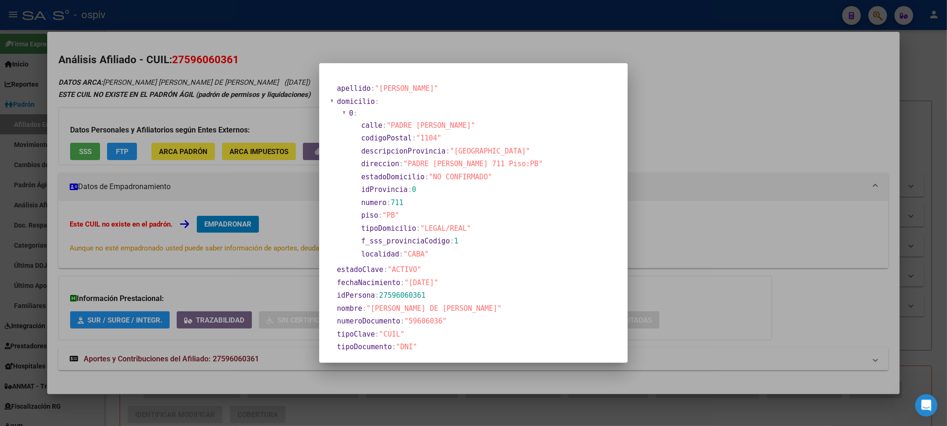
click at [348, 40] on div at bounding box center [473, 213] width 947 height 426
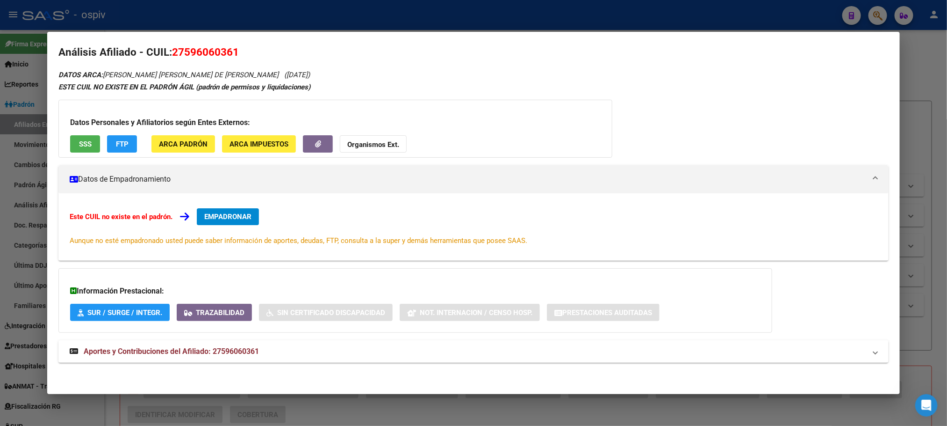
scroll to position [8, 0]
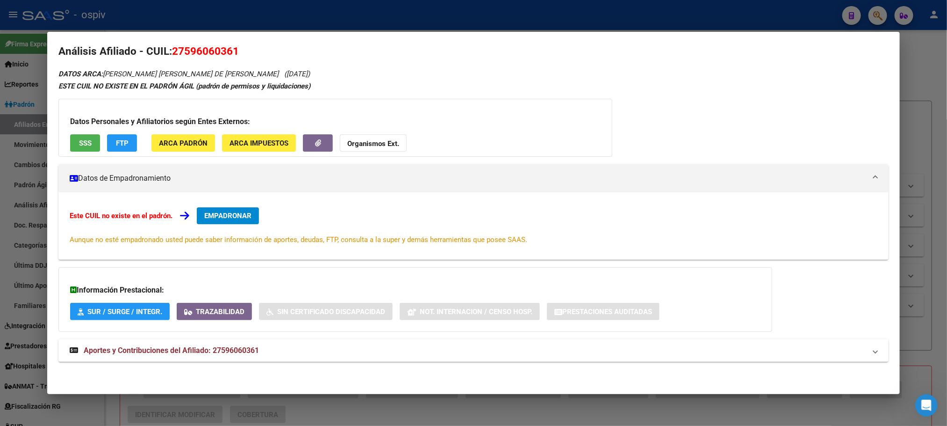
click at [183, 46] on span "27596060361" at bounding box center [205, 51] width 67 height 12
copy span "27596060361"
click at [233, 17] on div at bounding box center [473, 213] width 947 height 426
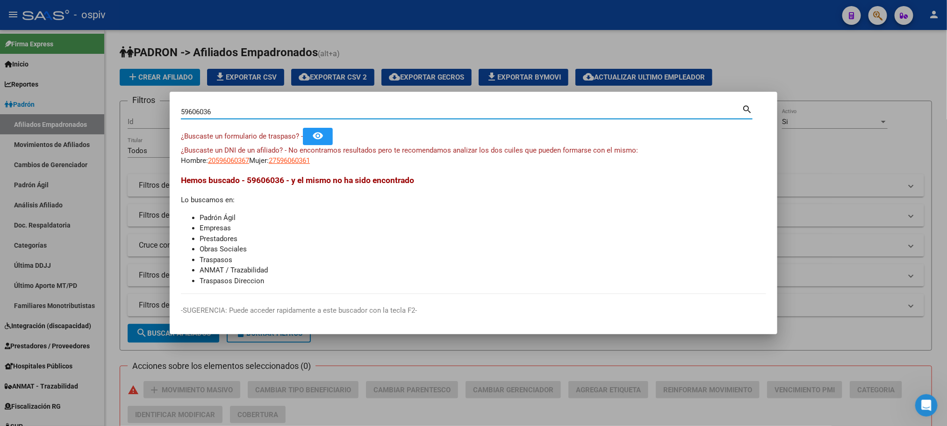
drag, startPoint x: 217, startPoint y: 112, endPoint x: 154, endPoint y: 110, distance: 62.2
click at [154, 110] on div "59606036 Buscar (apellido, dni, cuil, nro traspaso, cuit, obra social) search ¿…" at bounding box center [473, 213] width 947 height 426
paste input "93040569"
type input "93040569"
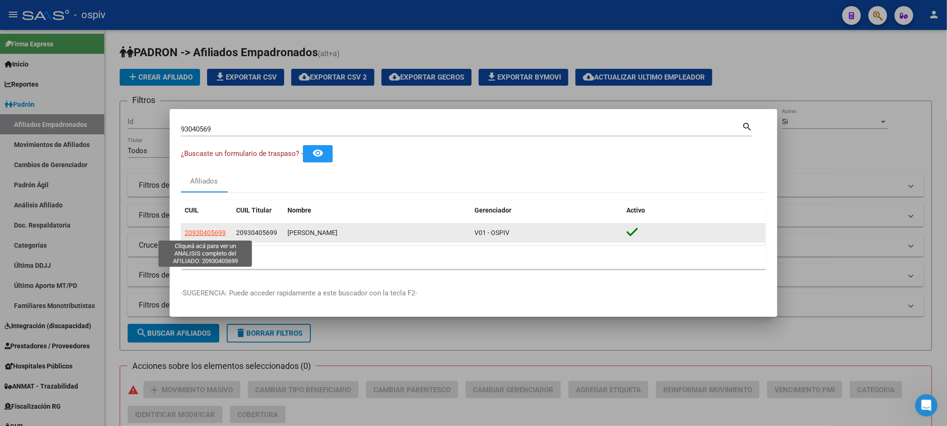
click at [216, 235] on span "20930405699" at bounding box center [205, 232] width 41 height 7
type textarea "20930405699"
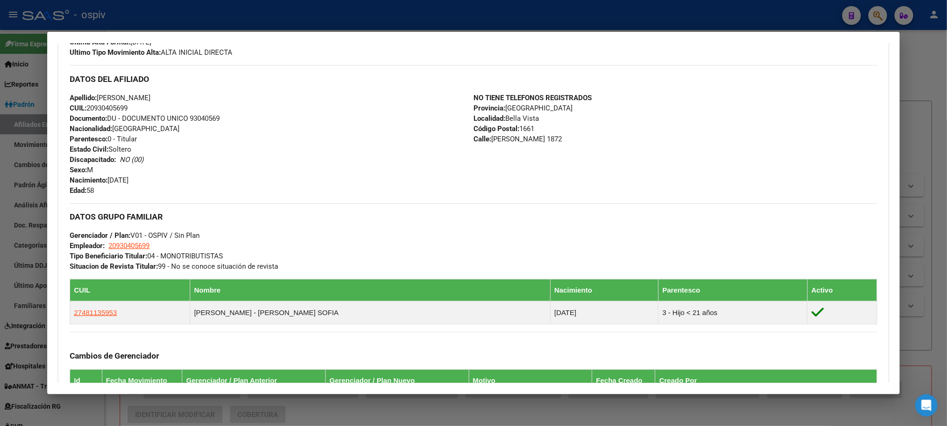
scroll to position [493, 0]
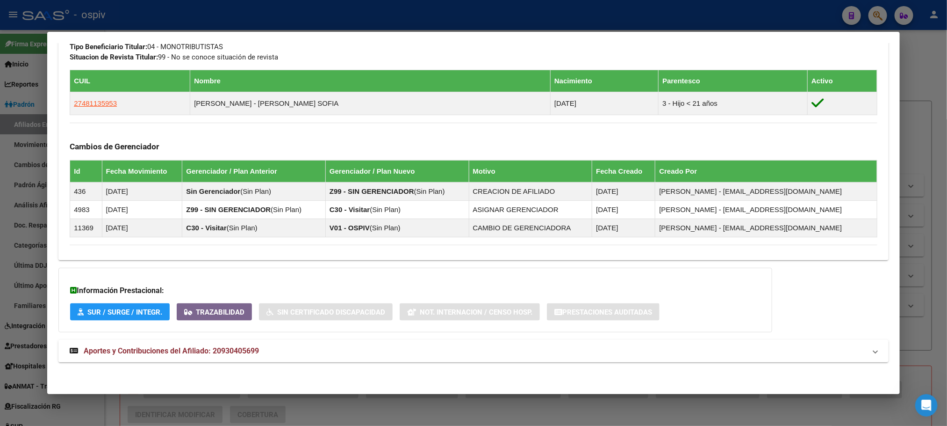
click at [240, 349] on span "Aportes y Contribuciones del Afiliado: 20930405699" at bounding box center [171, 350] width 175 height 9
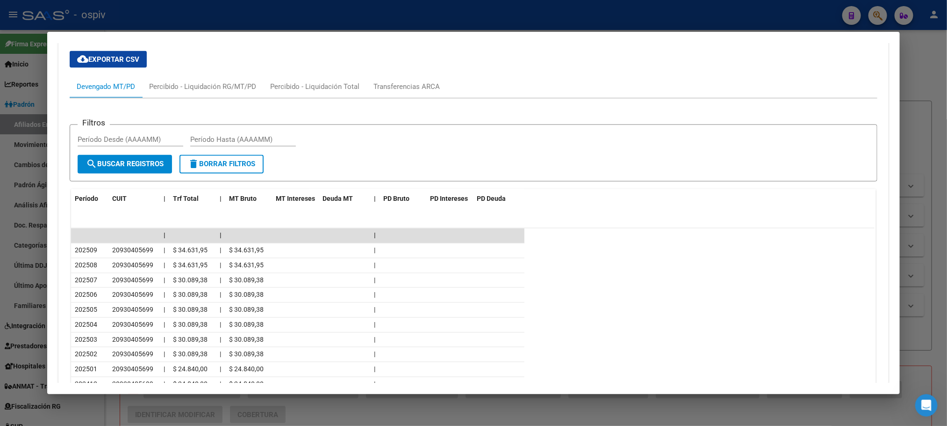
scroll to position [916, 0]
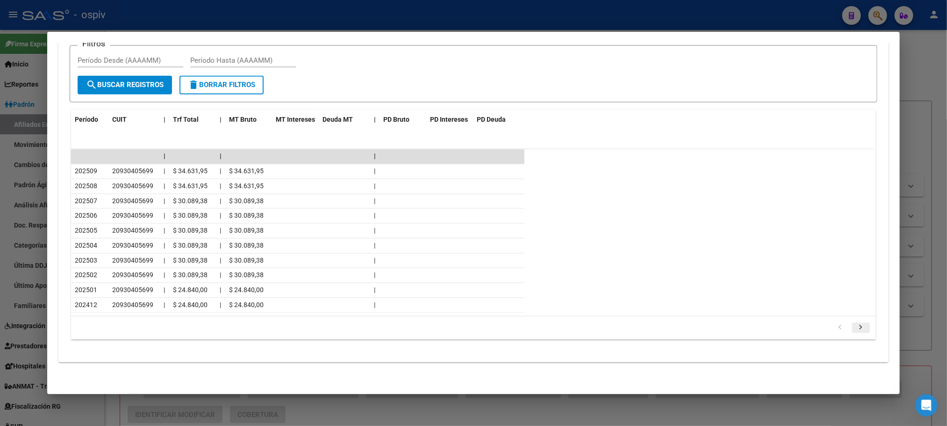
click at [855, 332] on icon "go to next page" at bounding box center [861, 328] width 12 height 11
click at [855, 333] on icon "go to next page" at bounding box center [861, 328] width 12 height 11
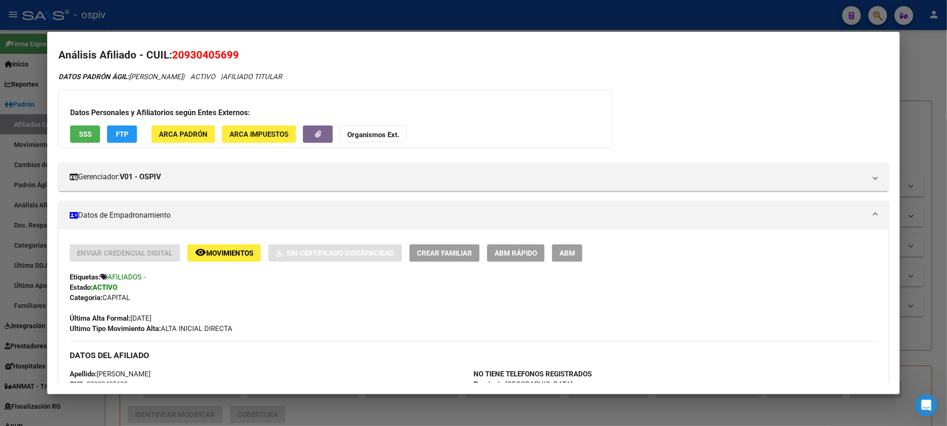
scroll to position [4, 0]
click at [347, 13] on div at bounding box center [473, 213] width 947 height 426
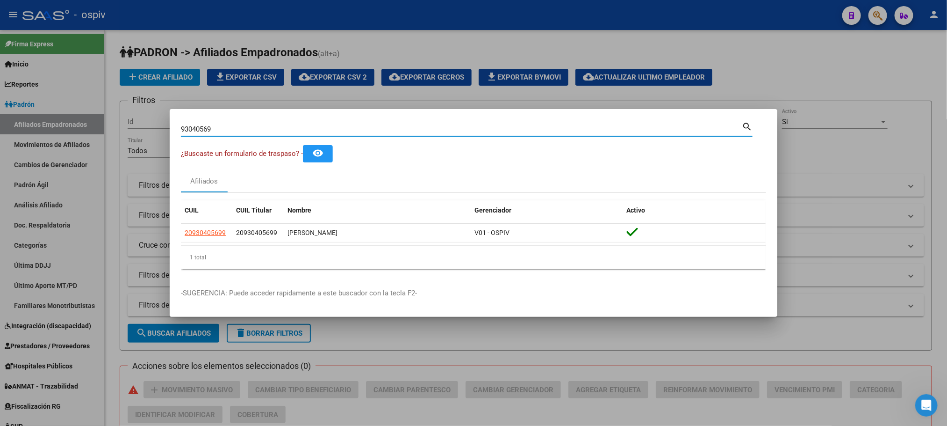
drag, startPoint x: 216, startPoint y: 130, endPoint x: 100, endPoint y: 107, distance: 118.4
click at [100, 107] on div "93040569 Buscar (apellido, dni, cuil, nro traspaso, cuit, obra social) search ¿…" at bounding box center [473, 213] width 947 height 426
paste input "24786441"
type input "24786441"
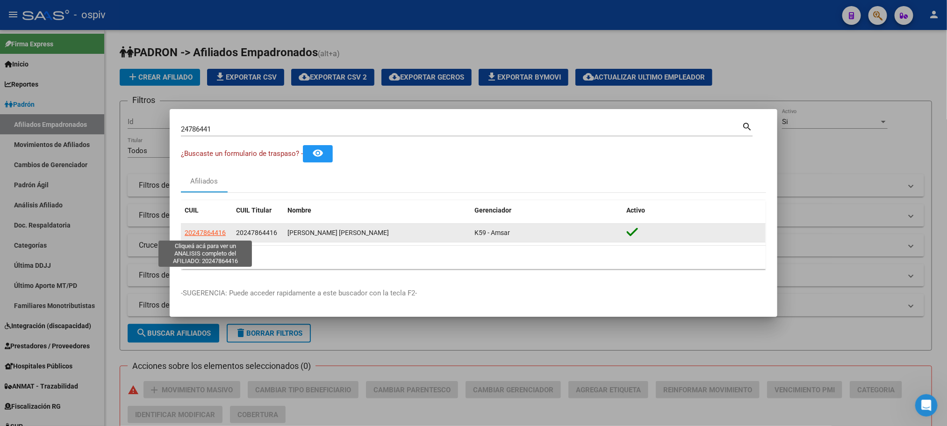
click at [202, 231] on span "20247864416" at bounding box center [205, 232] width 41 height 7
type textarea "20247864416"
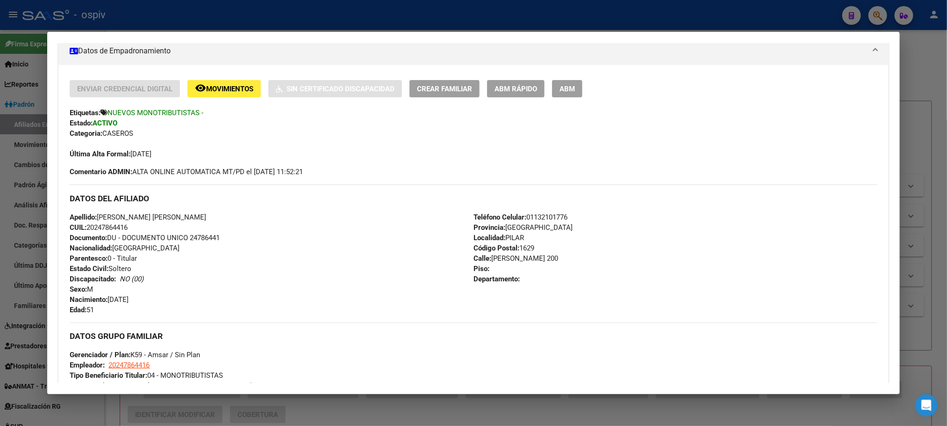
scroll to position [0, 0]
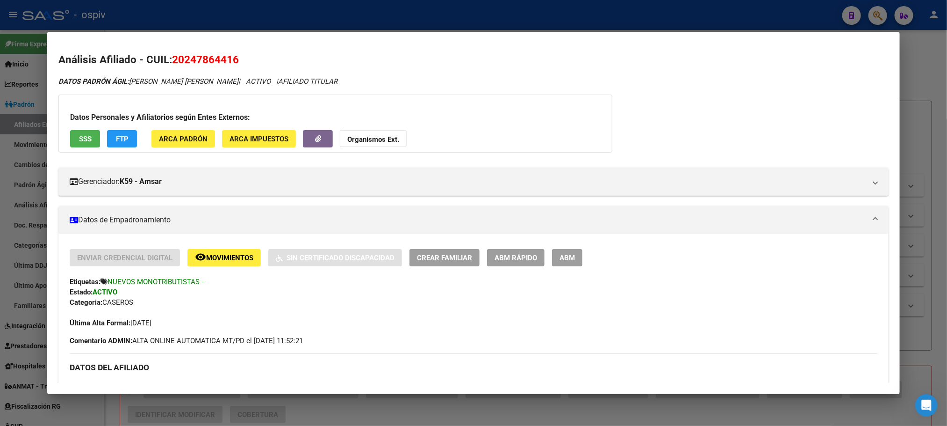
click at [304, 19] on div at bounding box center [473, 213] width 947 height 426
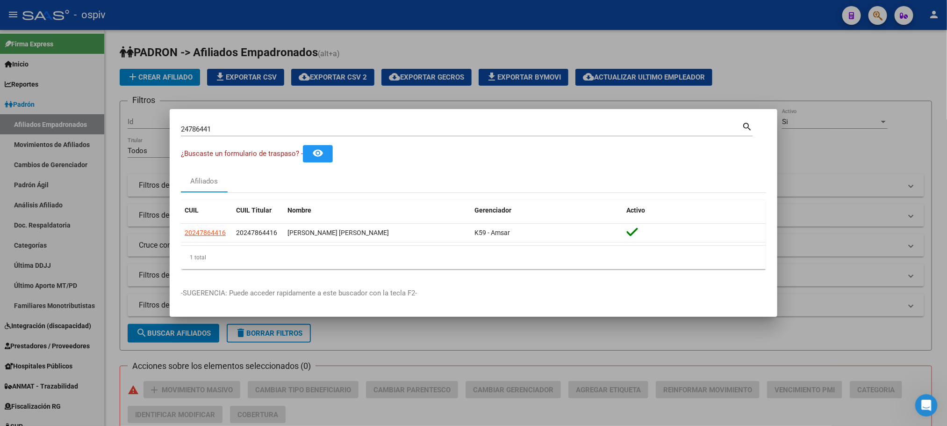
drag, startPoint x: 219, startPoint y: 135, endPoint x: 194, endPoint y: 129, distance: 25.5
click at [194, 129] on div "24786441 Buscar (apellido, dni, [PERSON_NAME], [PERSON_NAME], cuit, obra social)" at bounding box center [461, 129] width 561 height 14
drag, startPoint x: 231, startPoint y: 127, endPoint x: 163, endPoint y: 127, distance: 67.3
click at [163, 127] on div "24786441 Buscar (apellido, dni, cuil, nro traspaso, cuit, obra social) search ¿…" at bounding box center [473, 213] width 947 height 426
paste input "56484030"
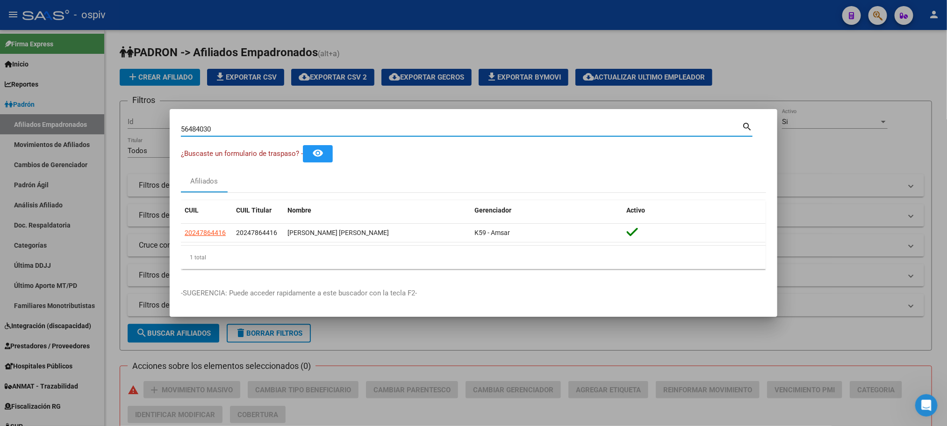
type input "56484030"
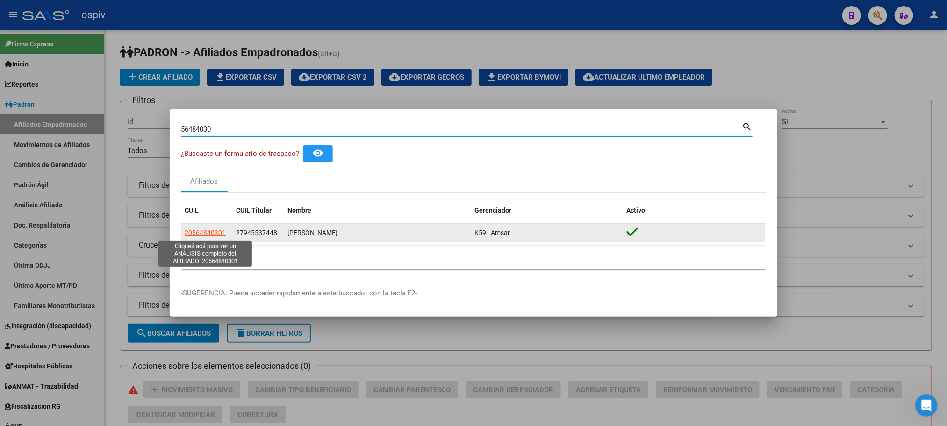
click at [213, 235] on span "20564840301" at bounding box center [205, 232] width 41 height 7
type textarea "20564840301"
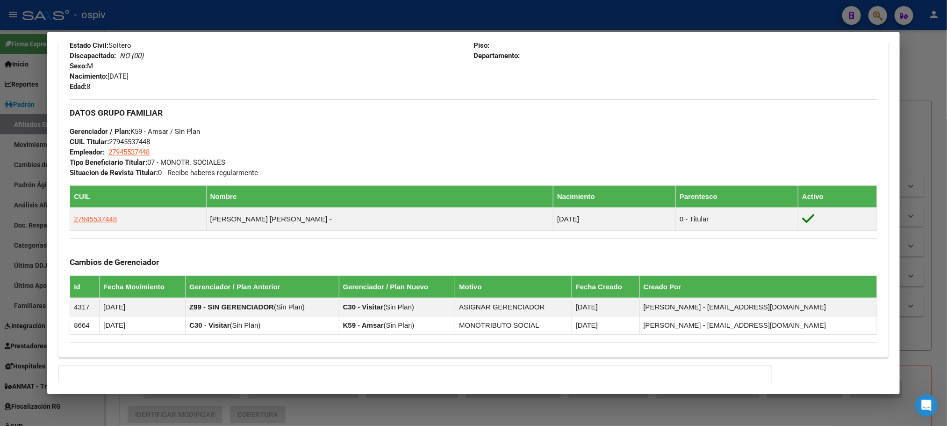
scroll to position [504, 0]
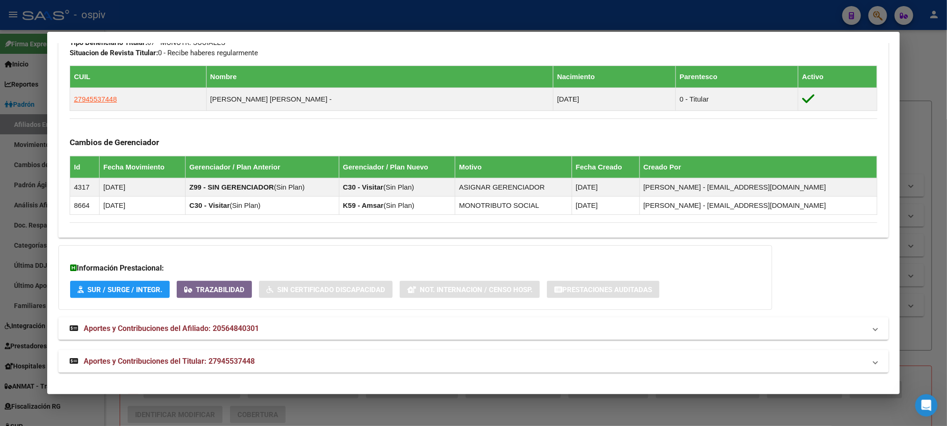
click at [224, 358] on span "Aportes y Contribuciones del Titular: 27945537448" at bounding box center [169, 360] width 171 height 9
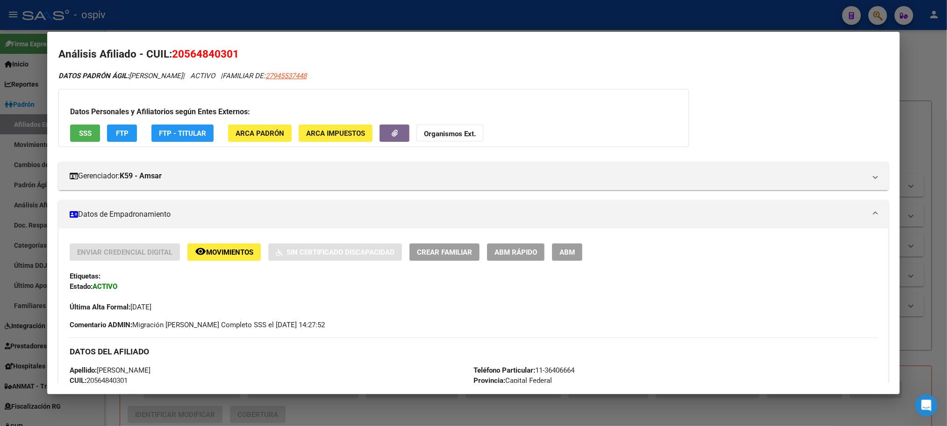
scroll to position [0, 0]
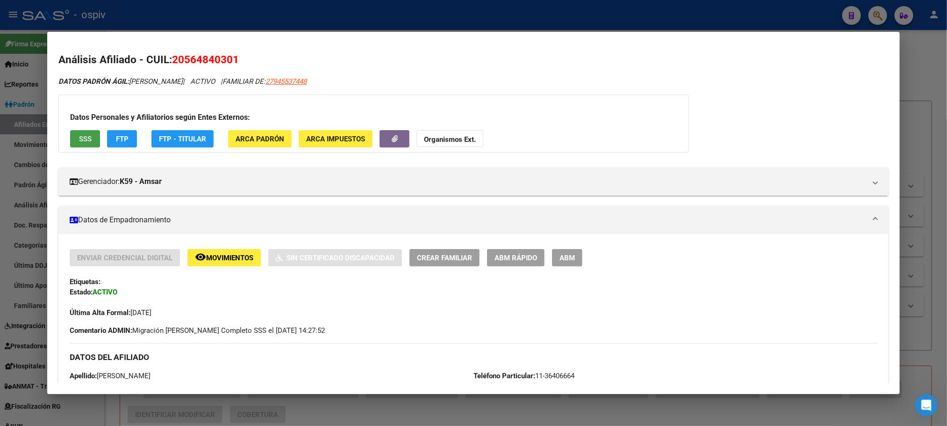
click at [84, 138] on span "SSS" at bounding box center [85, 139] width 13 height 8
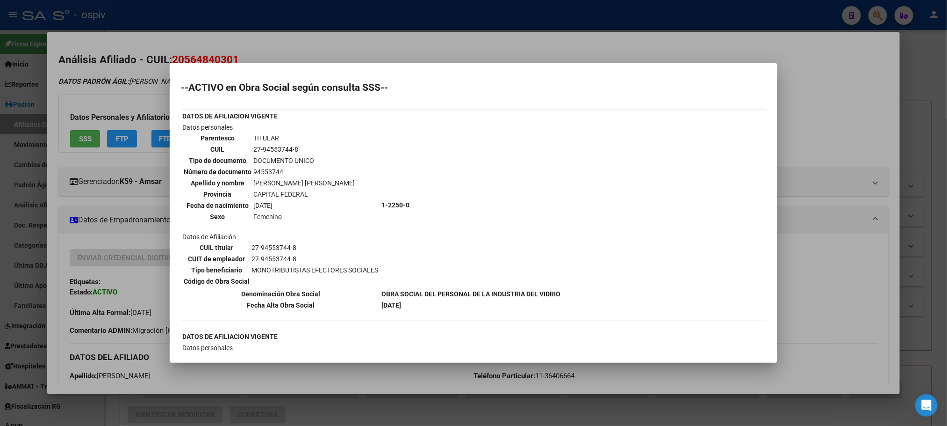
click at [358, 26] on div at bounding box center [473, 213] width 947 height 426
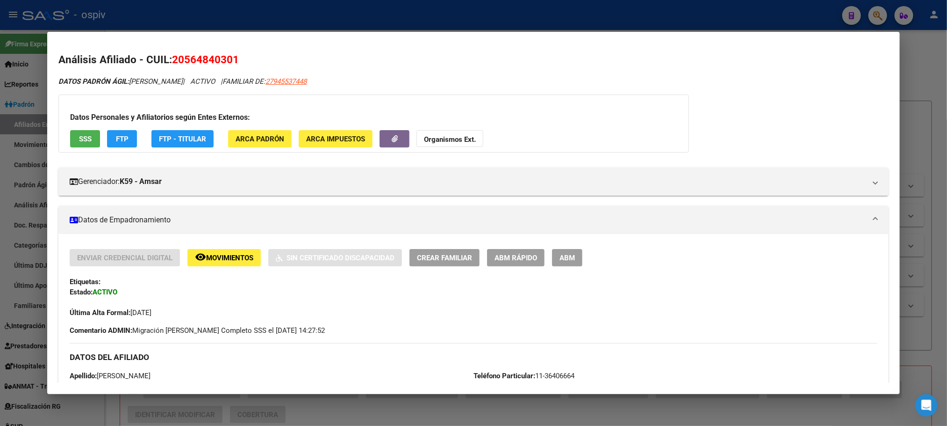
click at [217, 20] on div at bounding box center [473, 213] width 947 height 426
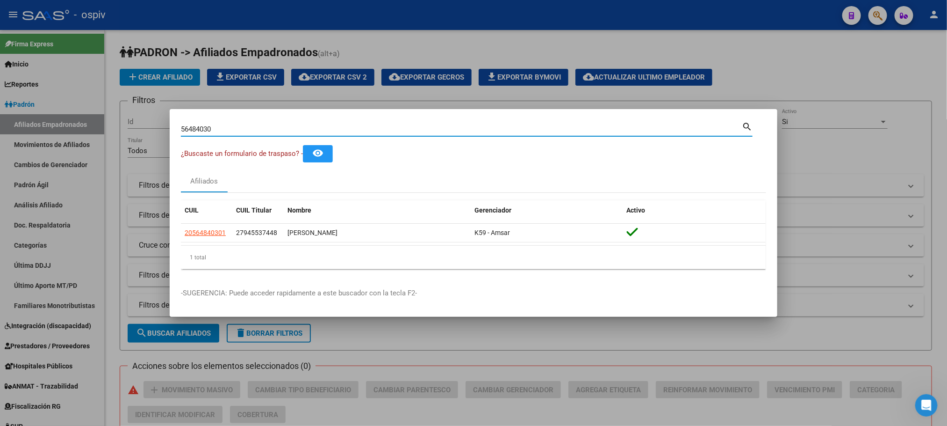
drag, startPoint x: 219, startPoint y: 130, endPoint x: 147, endPoint y: 123, distance: 72.0
click at [147, 123] on div "56484030 Buscar (apellido, dni, cuil, nro traspaso, cuit, obra social) search ¿…" at bounding box center [473, 213] width 947 height 426
paste input "25.377.275."
type input "25377275"
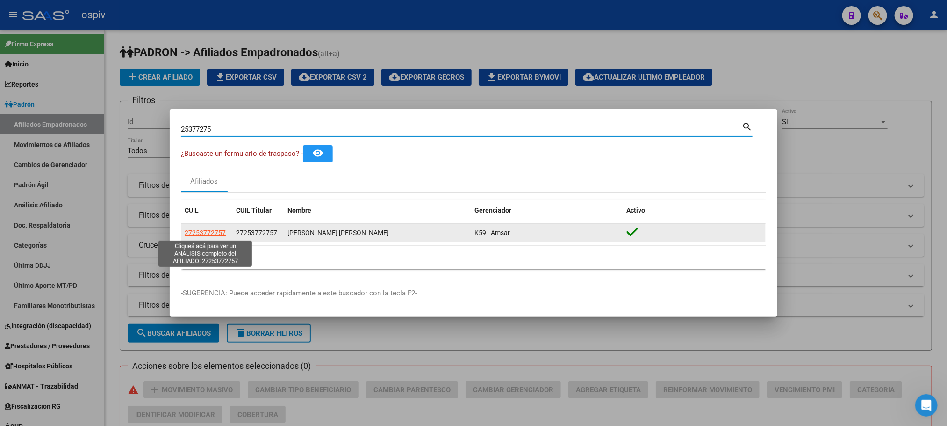
click at [195, 233] on span "27253772757" at bounding box center [205, 232] width 41 height 7
type textarea "27253772757"
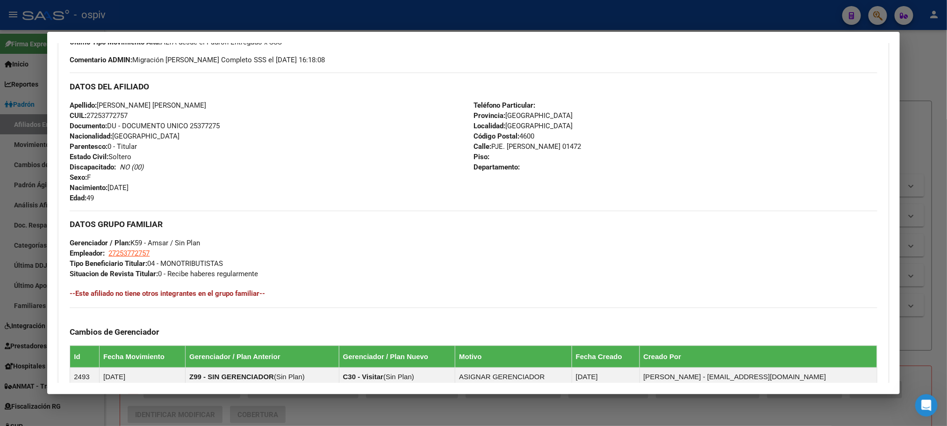
scroll to position [449, 0]
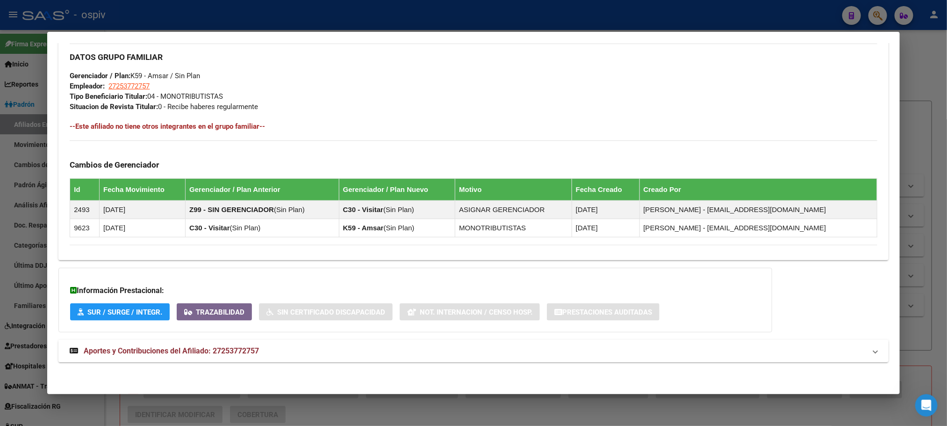
click at [215, 348] on span "Aportes y Contribuciones del Afiliado: 27253772757" at bounding box center [171, 350] width 175 height 9
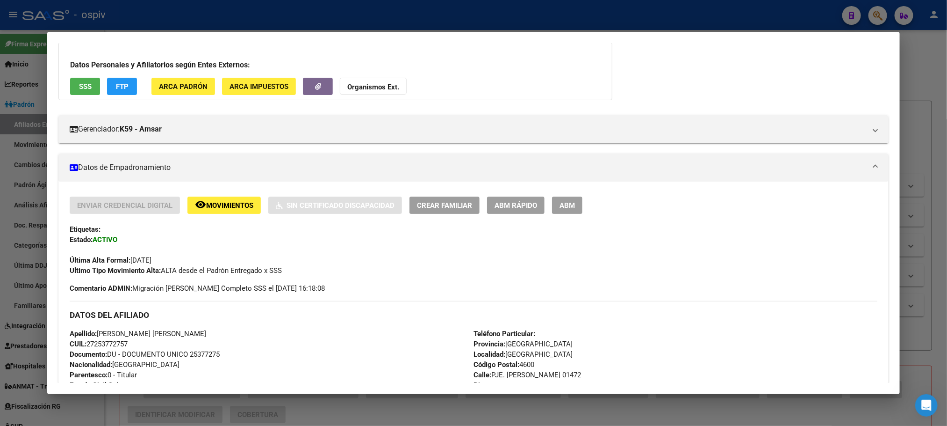
scroll to position [0, 0]
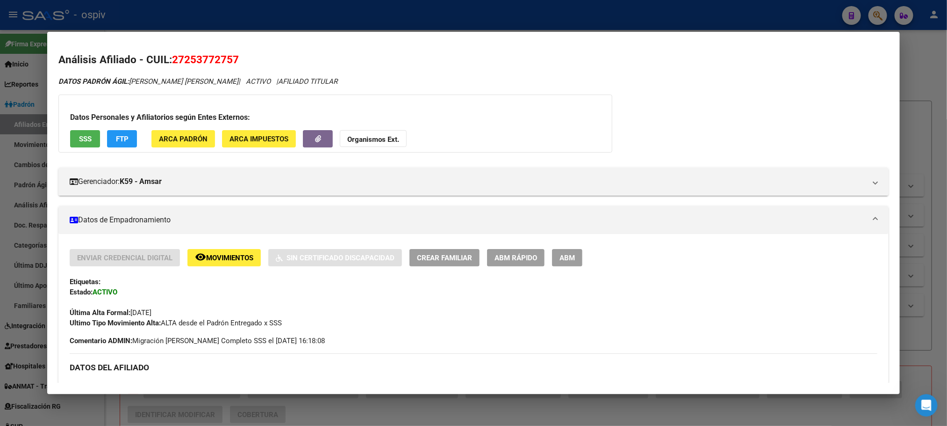
click at [76, 132] on button "SSS" at bounding box center [85, 138] width 30 height 17
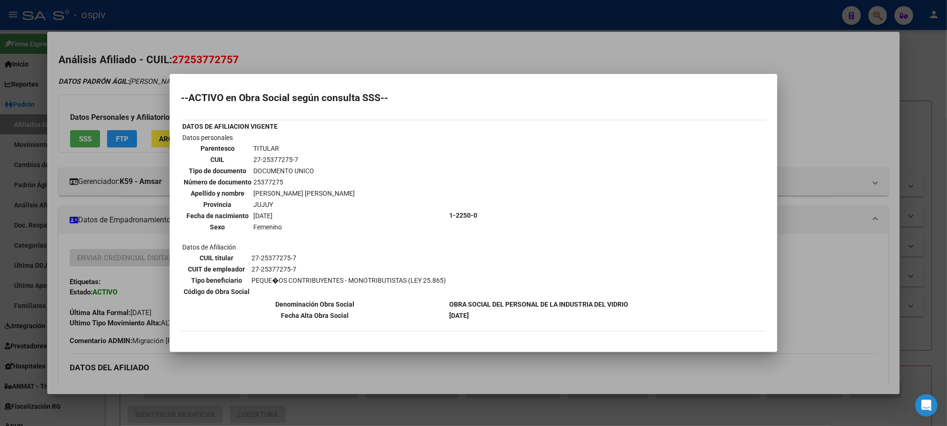
click at [406, 20] on div at bounding box center [473, 213] width 947 height 426
